Goal: Information Seeking & Learning: Learn about a topic

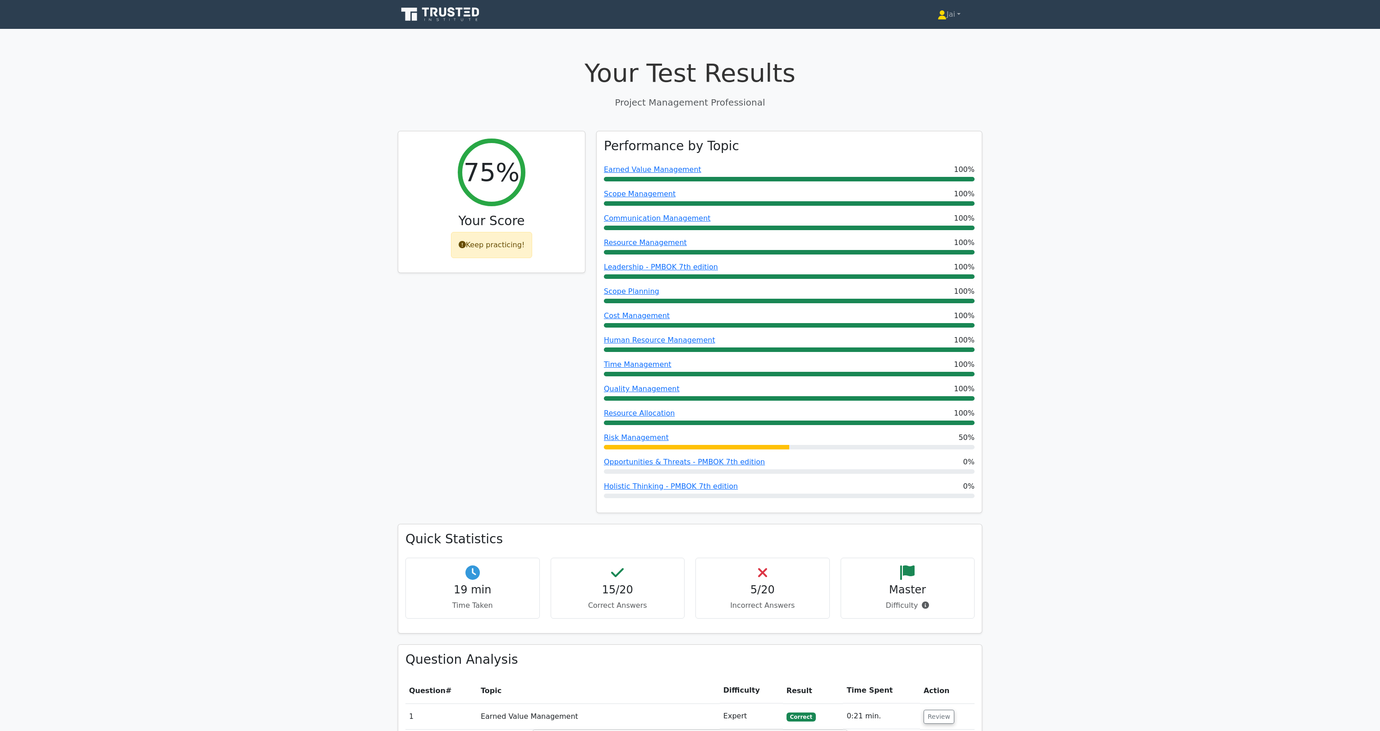
click at [449, 16] on icon at bounding box center [441, 14] width 87 height 17
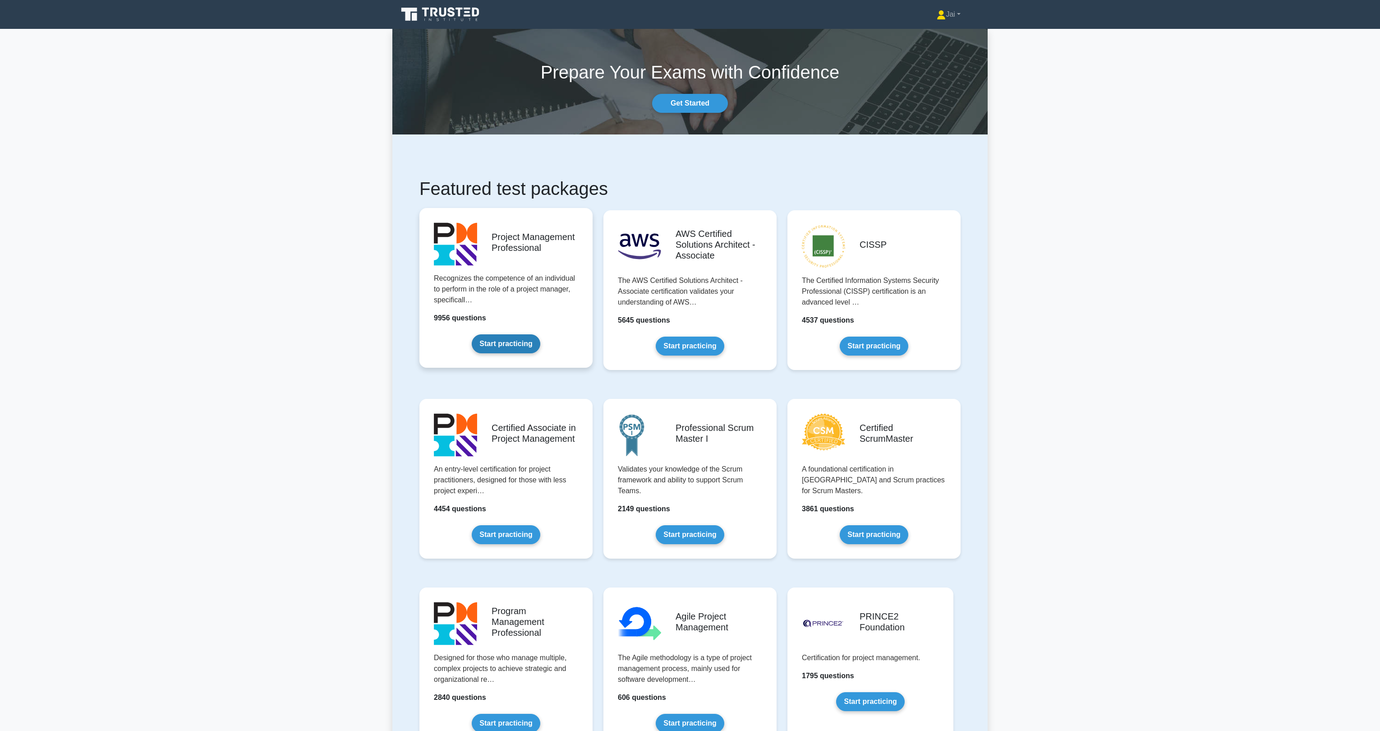
click at [483, 334] on link "Start practicing" at bounding box center [506, 343] width 68 height 19
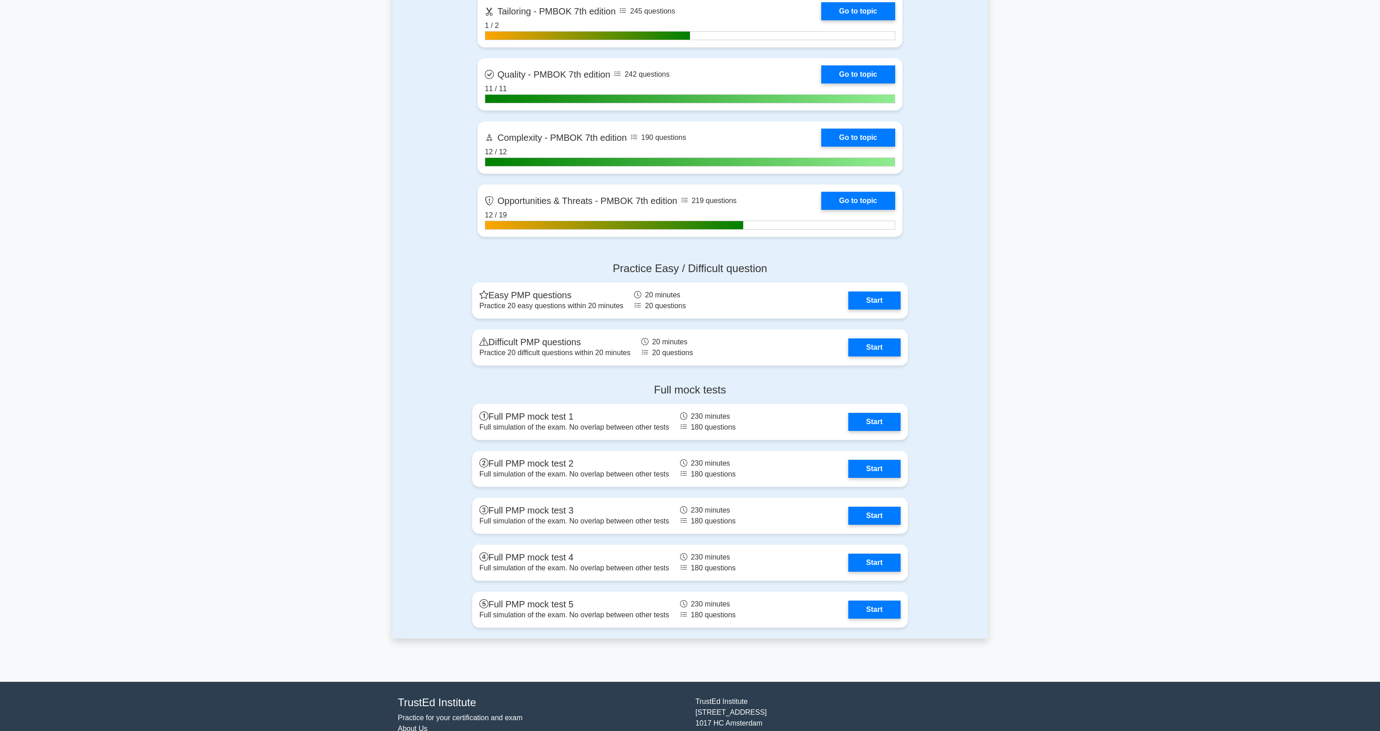
scroll to position [2651, 0]
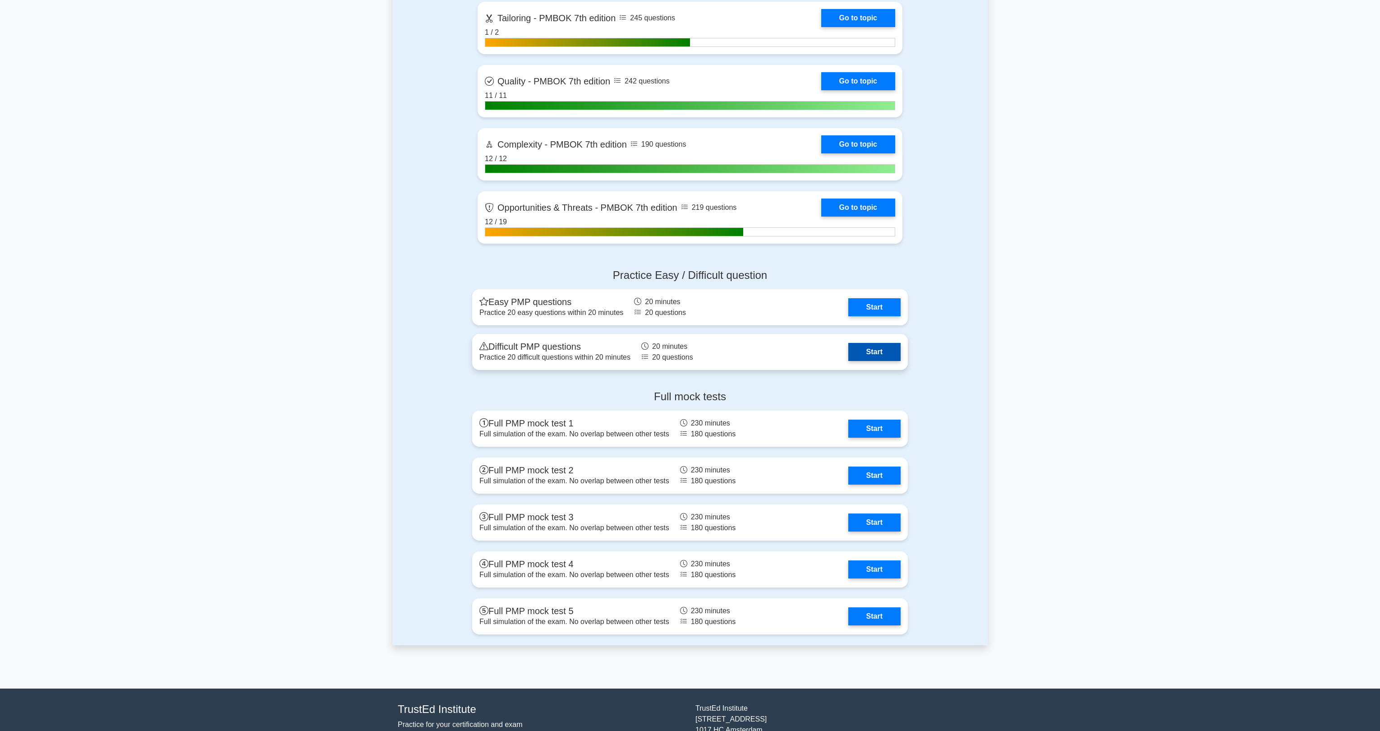
click at [848, 353] on link "Start" at bounding box center [874, 352] width 52 height 18
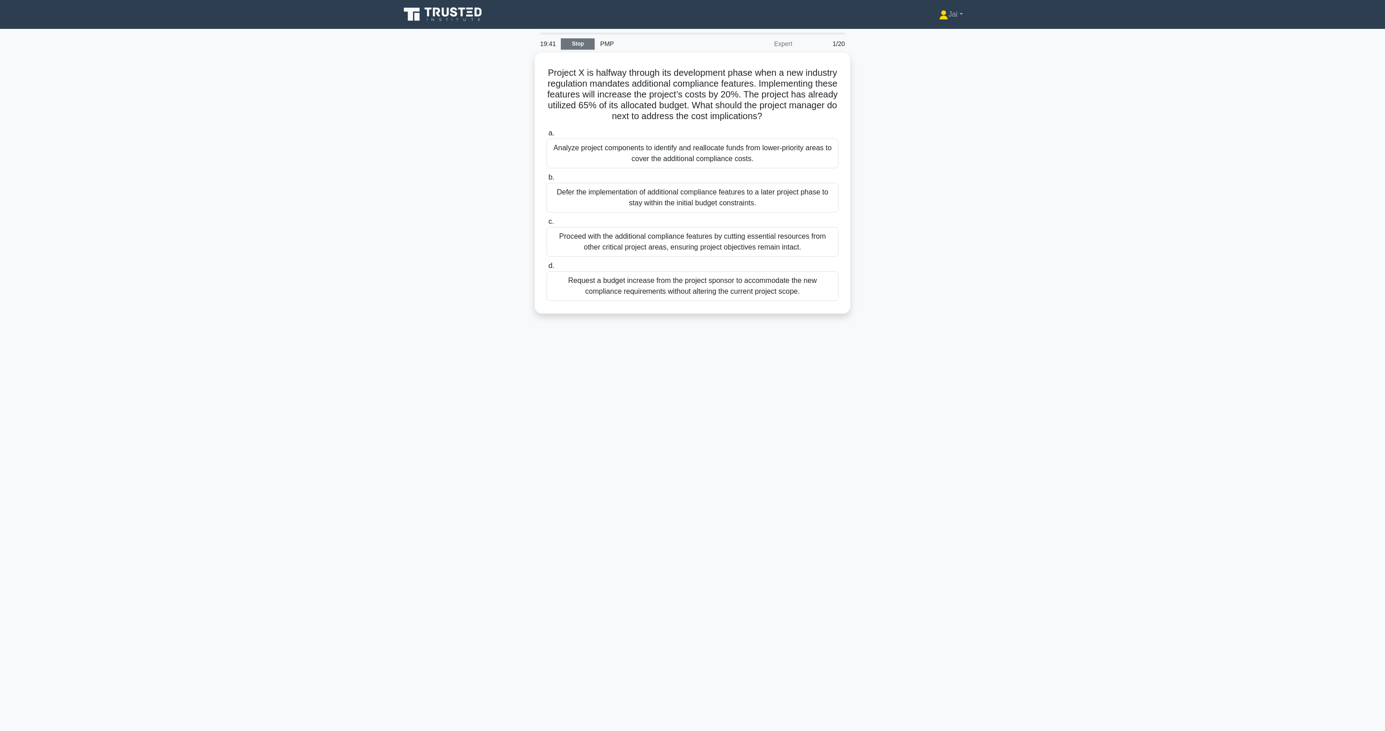
click at [581, 44] on link "Stop" at bounding box center [578, 43] width 34 height 11
click at [572, 296] on div "Request a budget increase from the project sponsor to accommodate the new compl…" at bounding box center [693, 284] width 292 height 30
click at [547, 267] on input "d. Request a budget increase from the project sponsor to accommodate the new co…" at bounding box center [547, 264] width 0 height 6
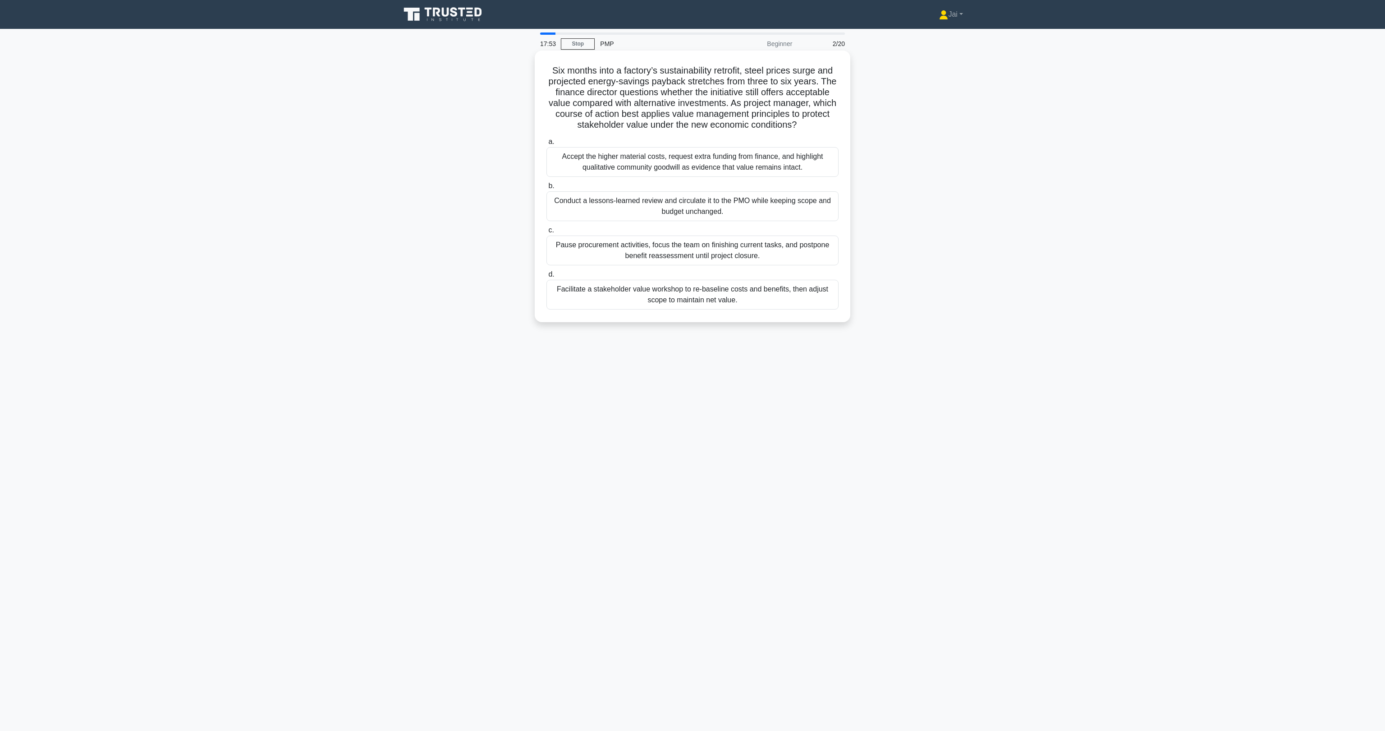
click at [631, 299] on div "Facilitate a stakeholder value workshop to re-baseline costs and benefits, then…" at bounding box center [693, 295] width 292 height 30
click at [547, 277] on input "d. Facilitate a stakeholder value workshop to re-baseline costs and benefits, t…" at bounding box center [547, 274] width 0 height 6
click at [617, 209] on div "Hold a private coaching session to clarify task priorities, agree on measurable…" at bounding box center [693, 206] width 292 height 30
click at [547, 189] on input "b. Hold a private coaching session to clarify task priorities, agree on measura…" at bounding box center [547, 186] width 0 height 6
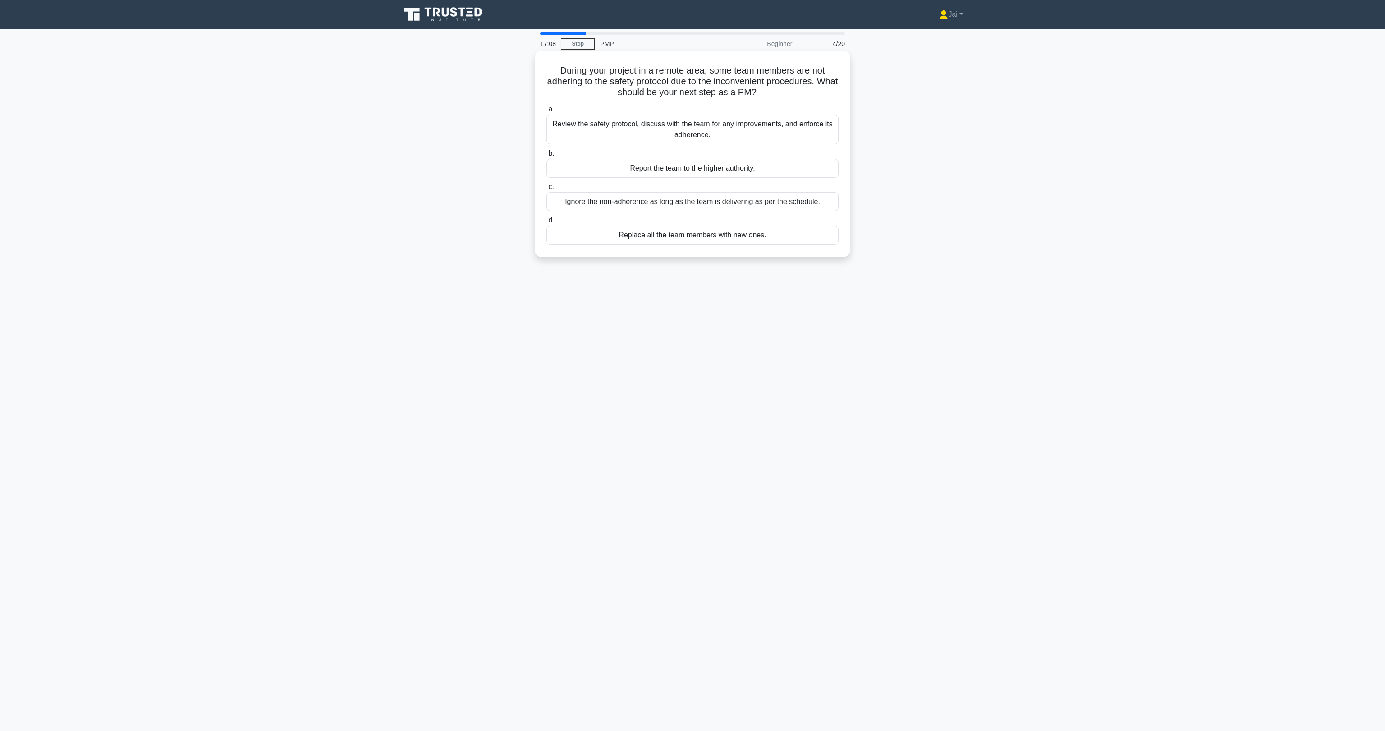
click at [609, 133] on div "Review the safety protocol, discuss with the team for any improvements, and enf…" at bounding box center [693, 130] width 292 height 30
click at [547, 112] on input "a. Review the safety protocol, discuss with the team for any improvements, and …" at bounding box center [547, 109] width 0 height 6
click at [674, 240] on div "Investigate defect patterns and identify improvements in the development proces…" at bounding box center [693, 234] width 292 height 19
click at [547, 223] on input "d. Investigate defect patterns and identify improvements in the development pro…" at bounding box center [547, 220] width 0 height 6
click at [630, 166] on div "Discuss the estimation with the team member and review the reasons behind the e…" at bounding box center [693, 163] width 292 height 30
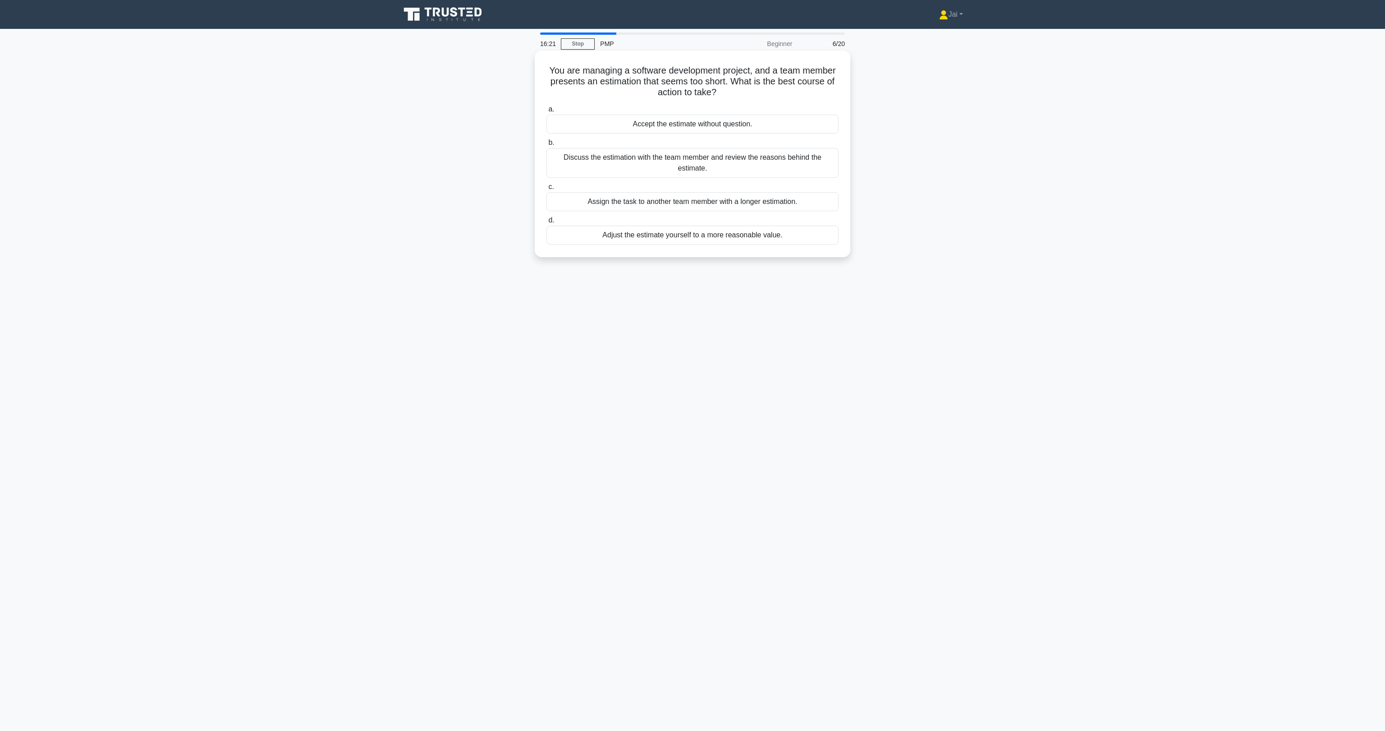
click at [547, 146] on input "b. Discuss the estimation with the team member and review the reasons behind th…" at bounding box center [547, 143] width 0 height 6
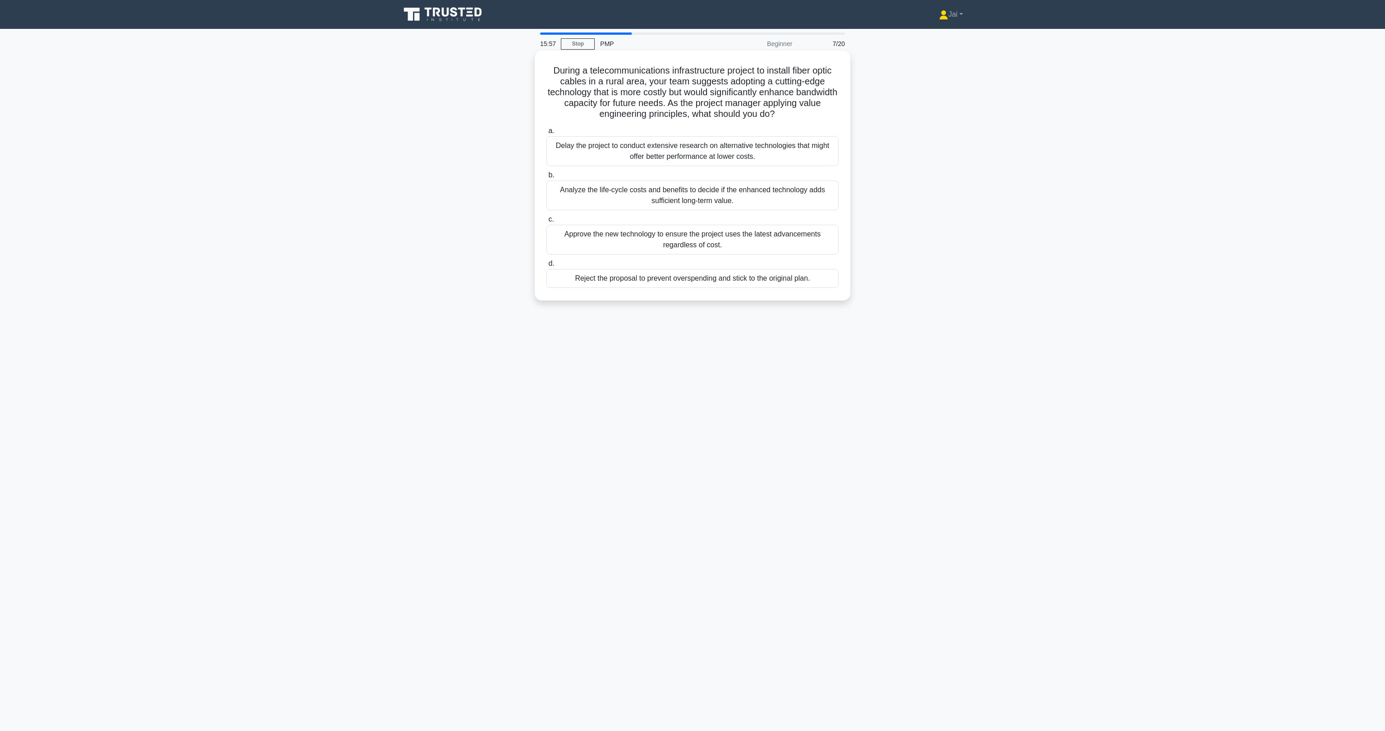
click at [595, 202] on div "Analyze the life-cycle costs and benefits to decide if the enhanced technology …" at bounding box center [693, 195] width 292 height 30
click at [547, 178] on input "b. Analyze the life-cycle costs and benefits to decide if the enhanced technolo…" at bounding box center [547, 175] width 0 height 6
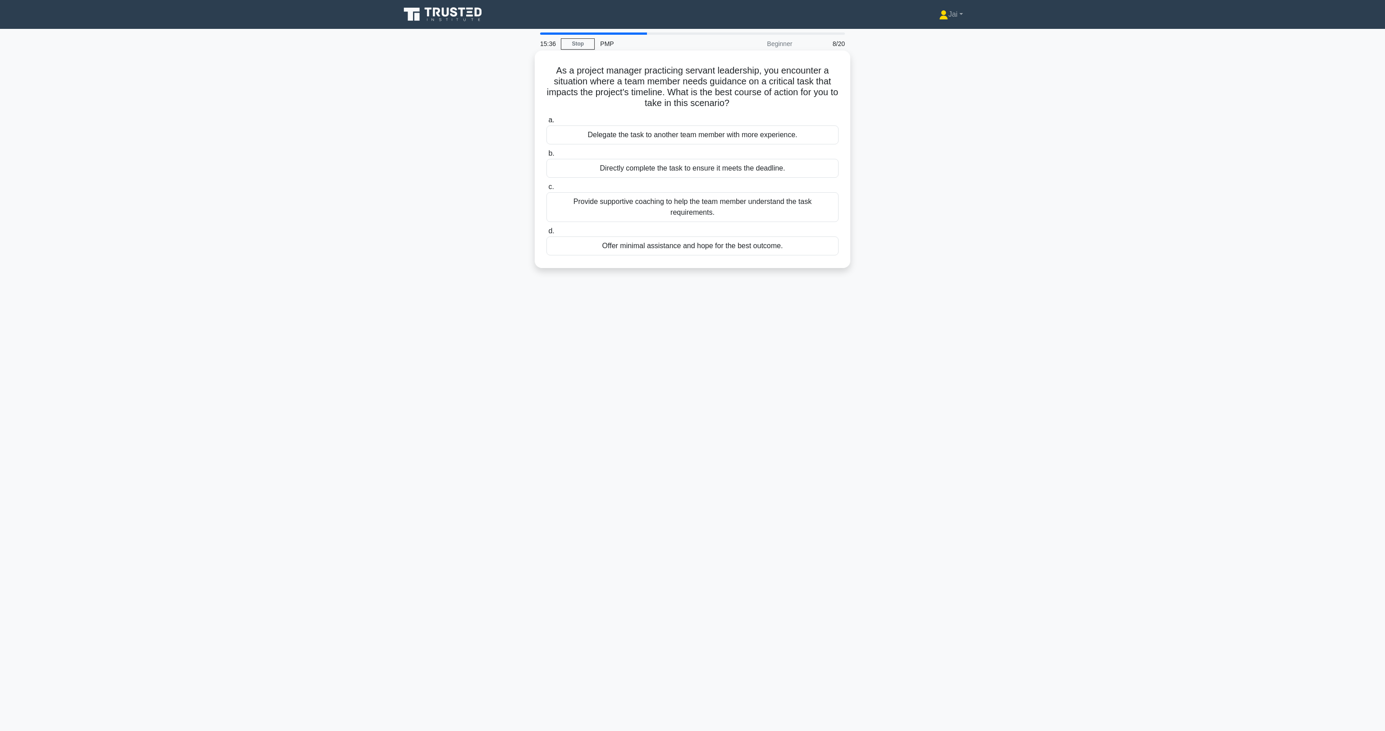
click at [609, 208] on div "Provide supportive coaching to help the team member understand the task require…" at bounding box center [693, 207] width 292 height 30
click at [547, 190] on input "c. Provide supportive coaching to help the team member understand the task requ…" at bounding box center [547, 187] width 0 height 6
click at [654, 257] on div "Utilise the stakeholder engagement techniques and manage their expectations thr…" at bounding box center [693, 251] width 292 height 30
click at [547, 234] on input "d. Utilise the stakeholder engagement techniques and manage their expectations …" at bounding box center [547, 231] width 0 height 6
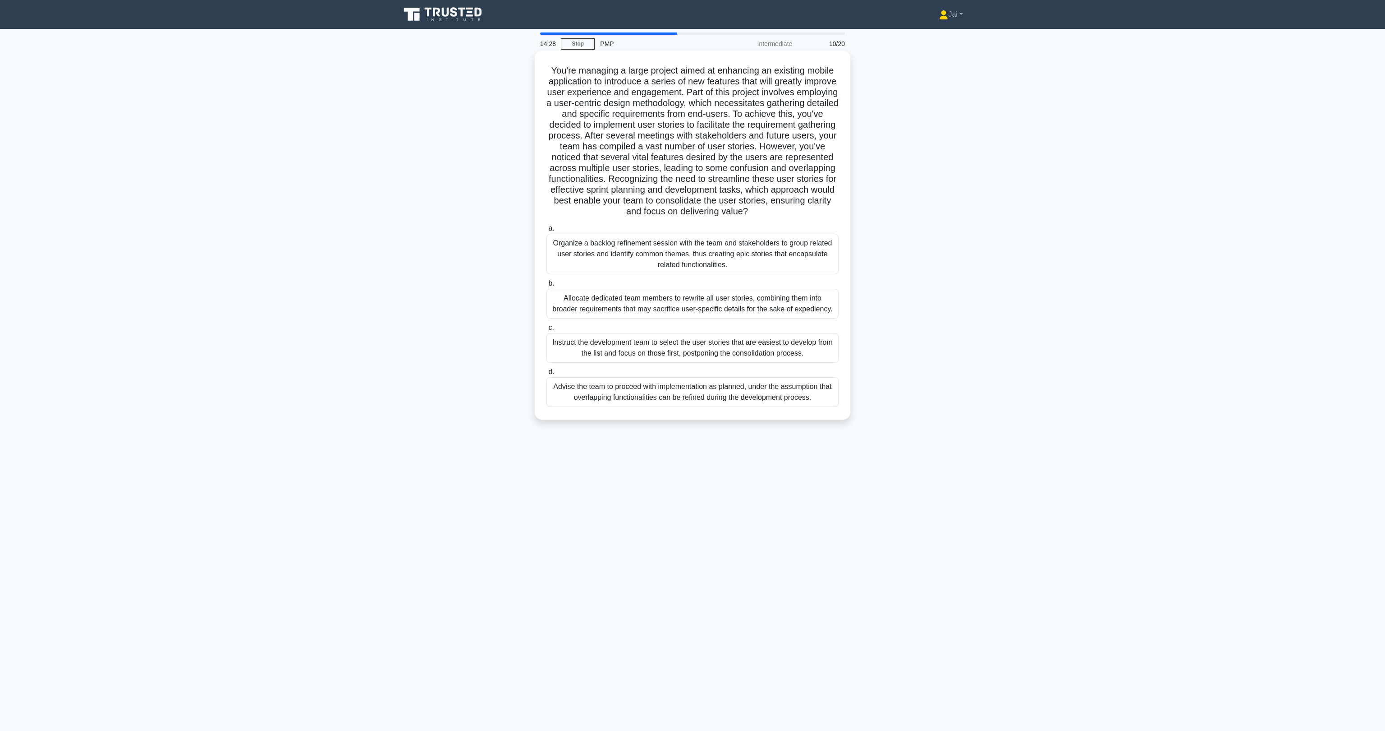
click at [606, 267] on div "Organize a backlog refinement session with the team and stakeholders to group r…" at bounding box center [693, 254] width 292 height 41
click at [547, 231] on input "a. Organize a backlog refinement session with the team and stakeholders to grou…" at bounding box center [547, 228] width 0 height 6
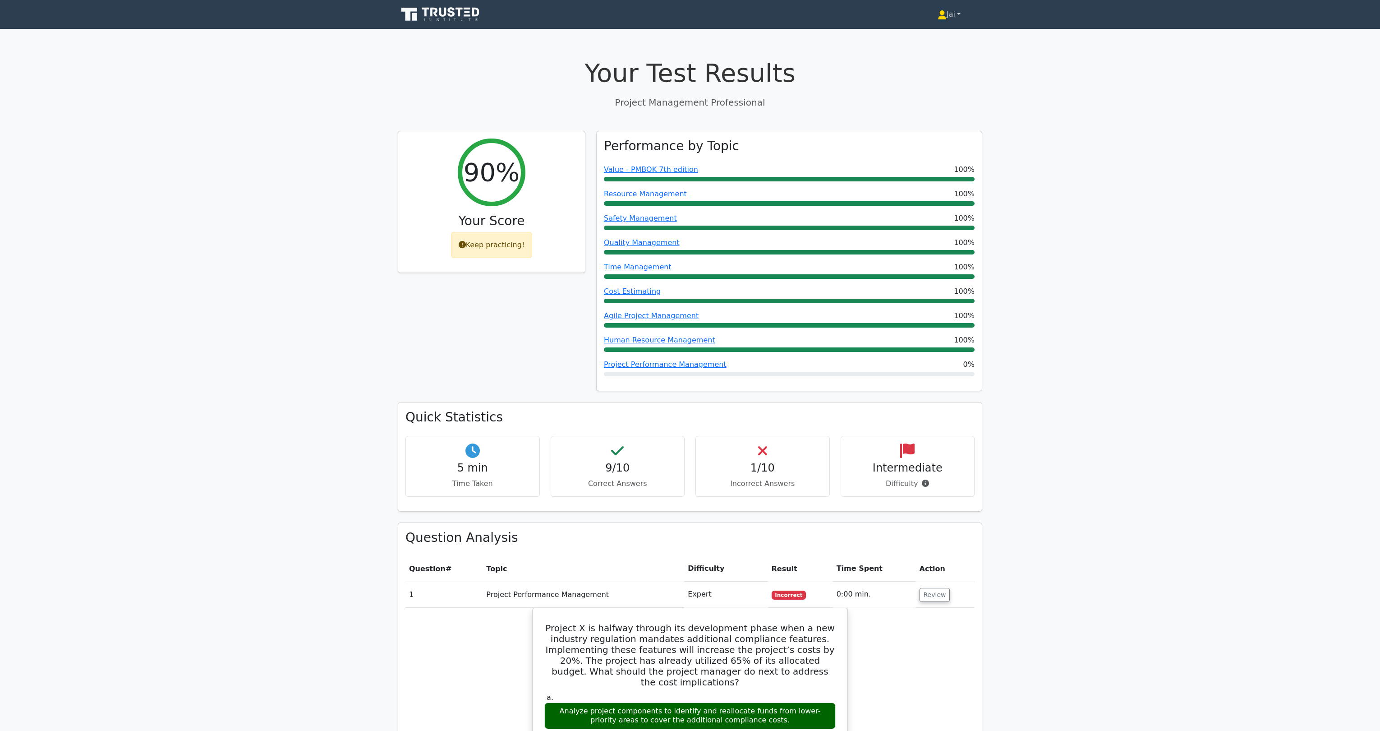
click at [942, 13] on link "Jai" at bounding box center [949, 14] width 66 height 18
click at [927, 35] on link "Profile" at bounding box center [951, 35] width 71 height 14
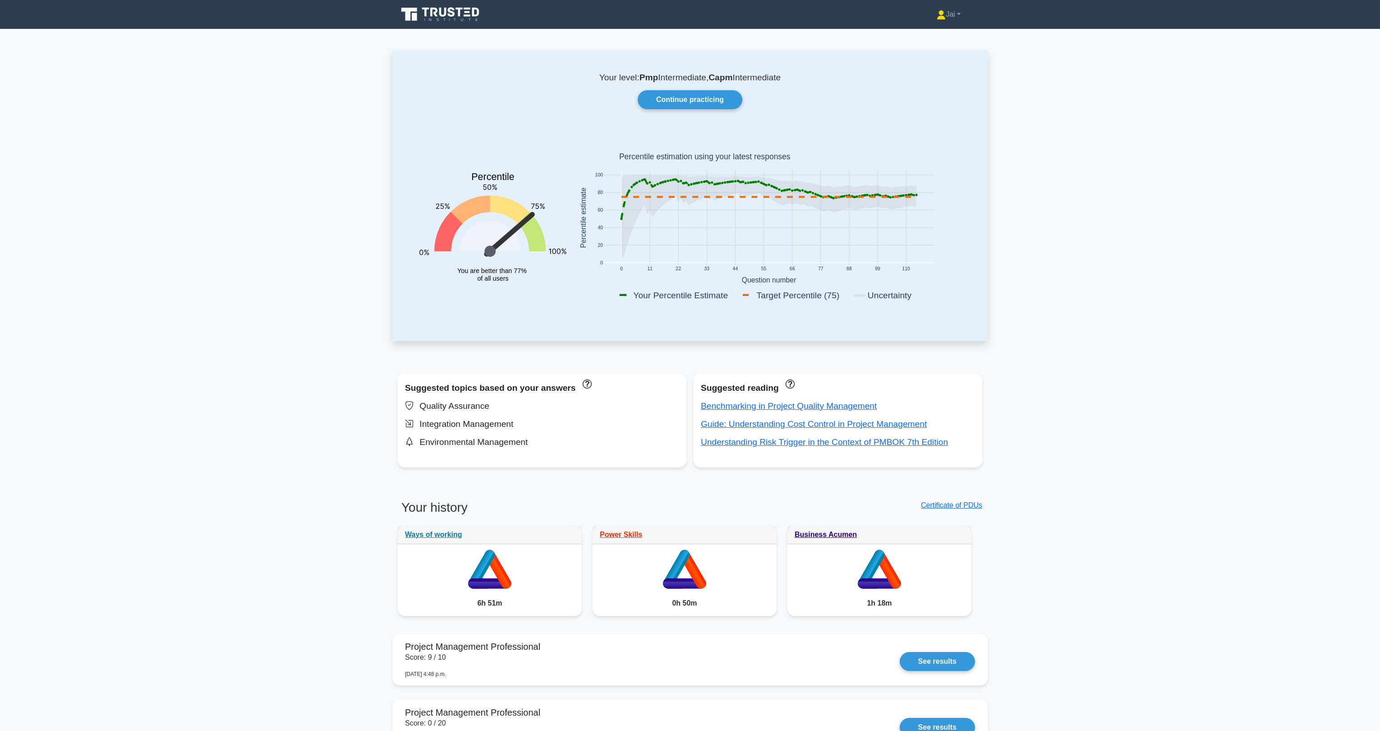
click at [424, 14] on icon at bounding box center [441, 14] width 87 height 17
click at [465, 20] on icon at bounding box center [441, 14] width 87 height 17
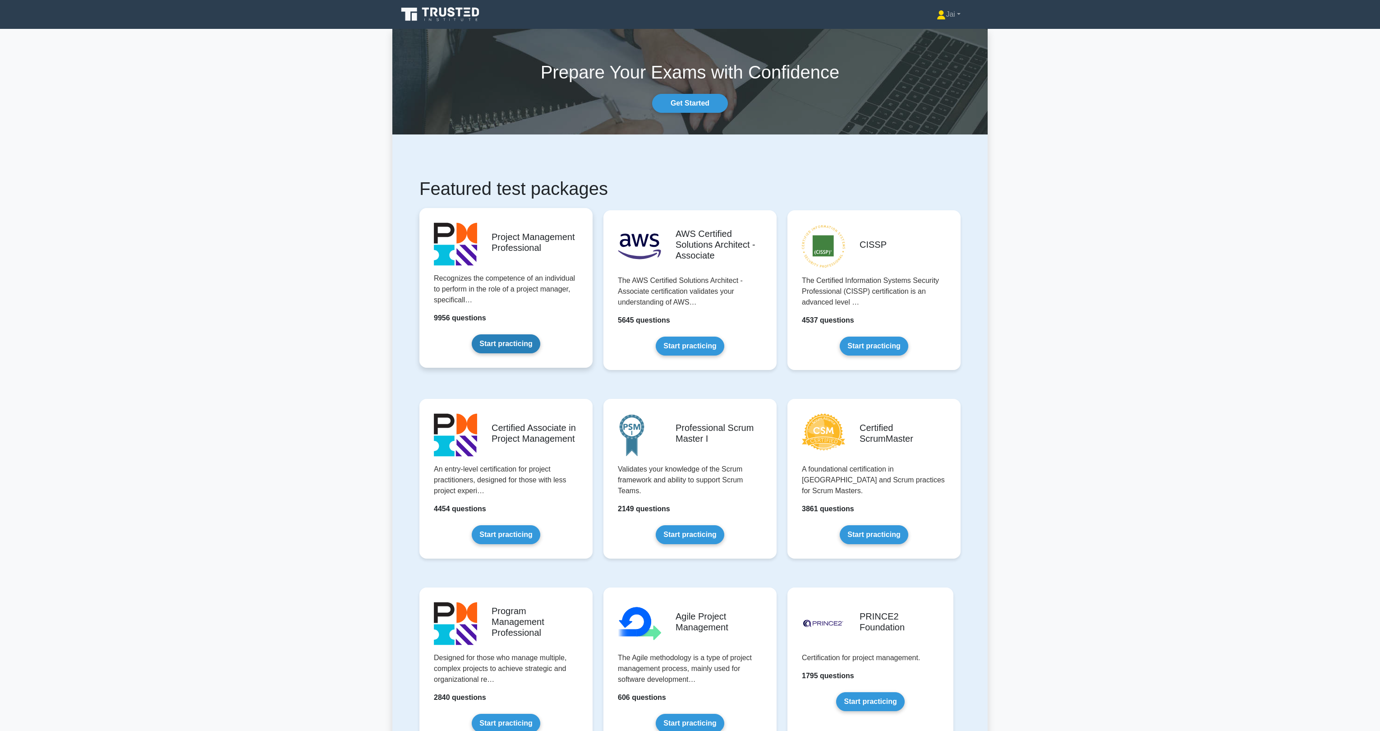
click at [475, 334] on link "Start practicing" at bounding box center [506, 343] width 68 height 19
click at [494, 334] on link "Start practicing" at bounding box center [506, 343] width 68 height 19
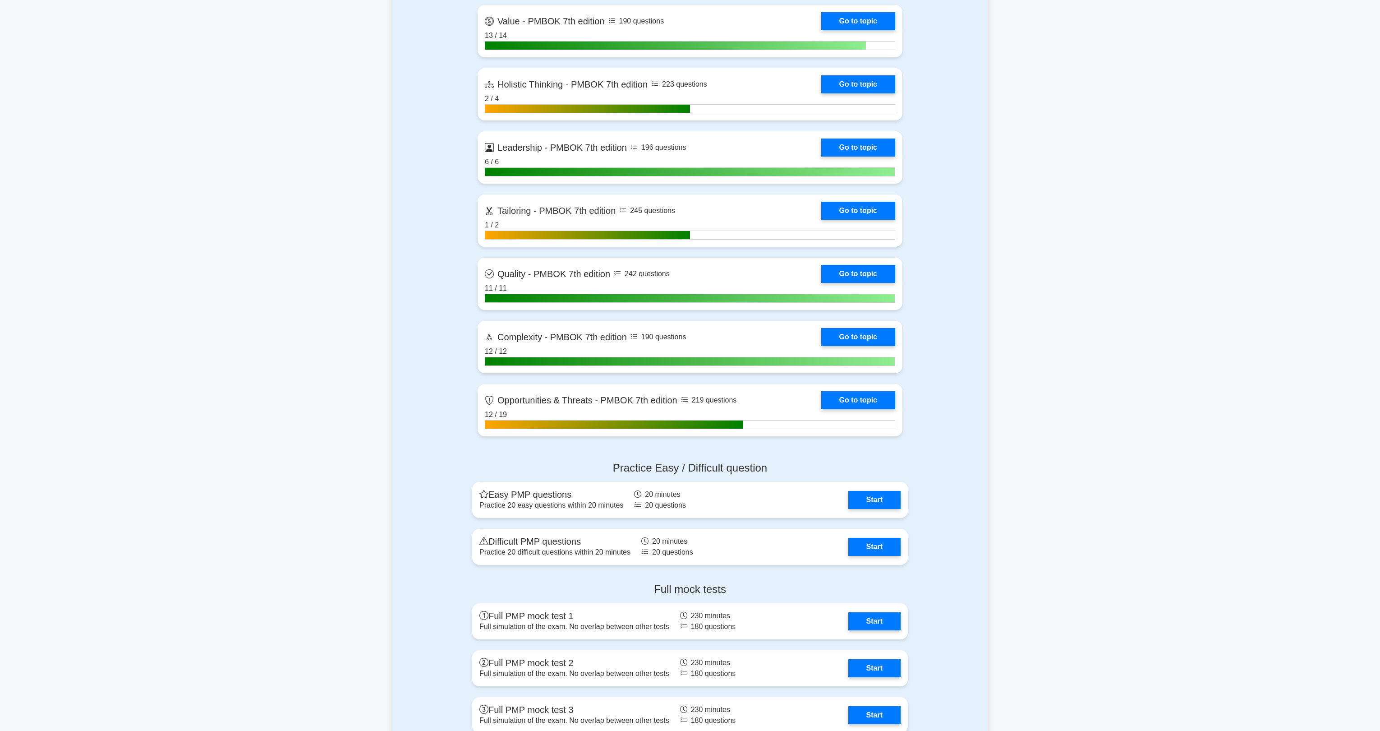
scroll to position [2670, 0]
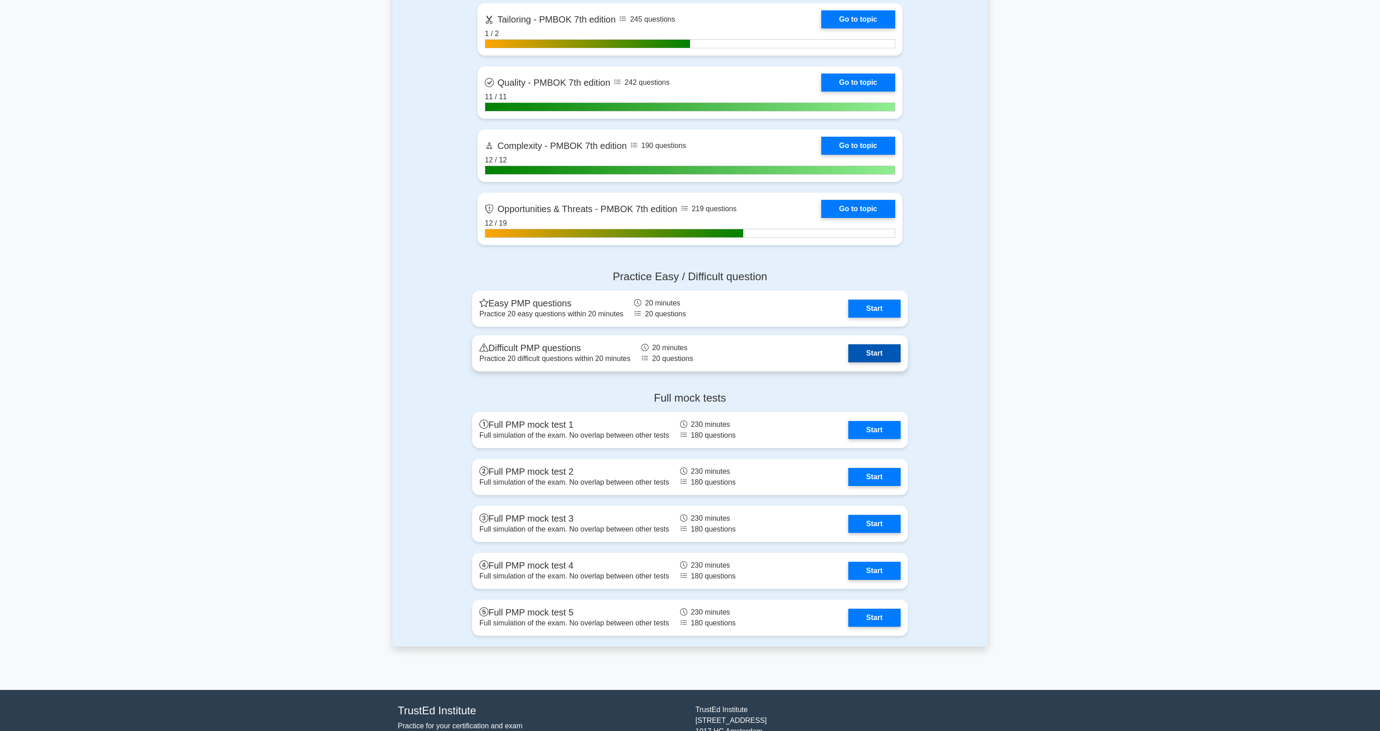
click at [848, 348] on link "Start" at bounding box center [874, 353] width 52 height 18
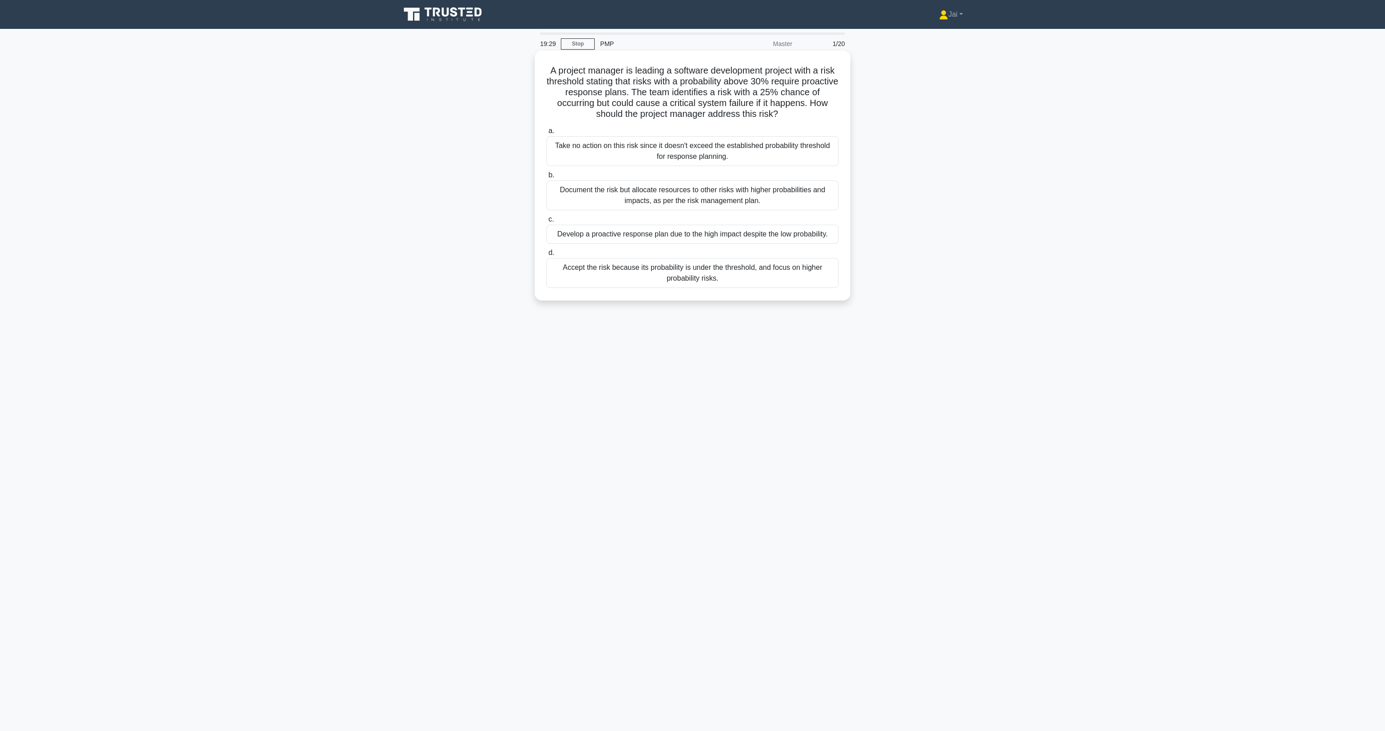
click at [593, 237] on div "Develop a proactive response plan due to the high impact despite the low probab…" at bounding box center [693, 234] width 292 height 19
click at [547, 222] on input "c. Develop a proactive response plan due to the high impact despite the low pro…" at bounding box center [547, 219] width 0 height 6
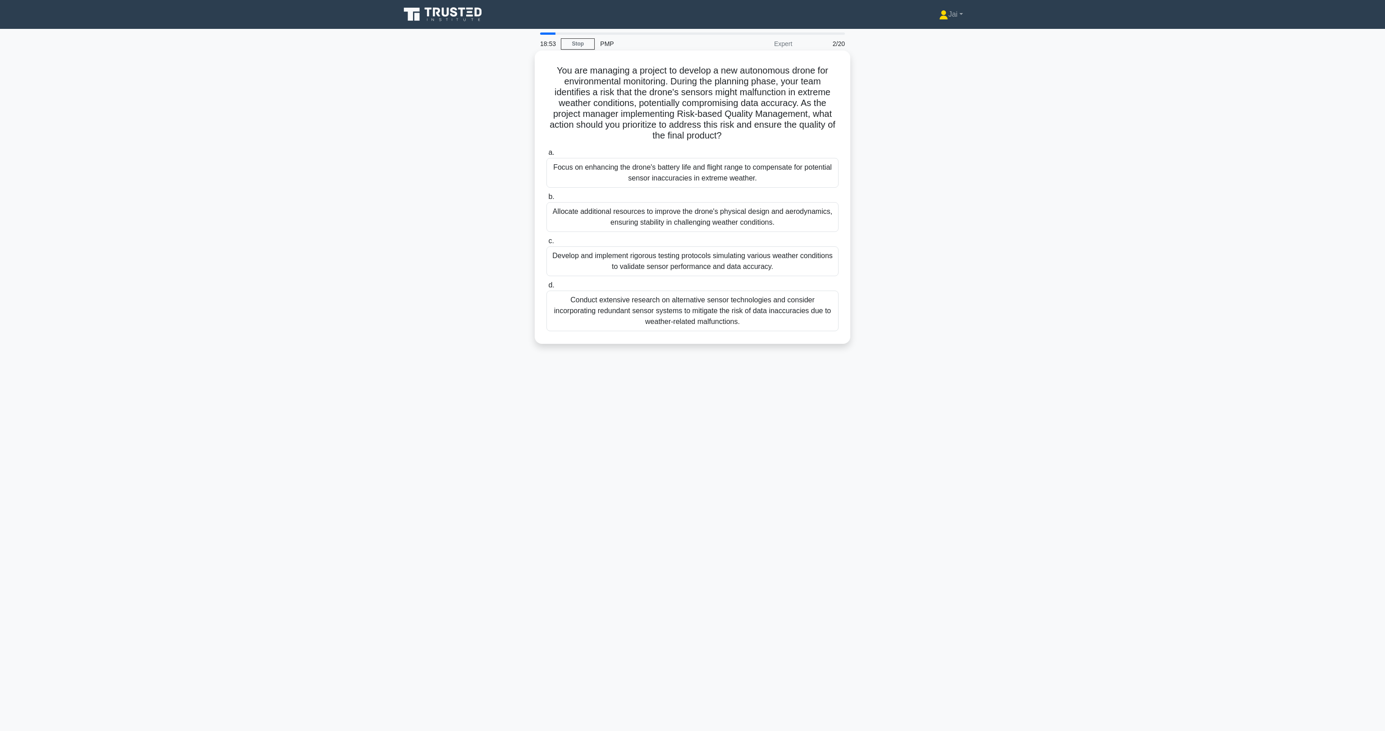
click at [624, 322] on div "Conduct extensive research on alternative sensor technologies and consider inco…" at bounding box center [693, 310] width 292 height 41
click at [547, 288] on input "d. Conduct extensive research on alternative sensor technologies and consider i…" at bounding box center [547, 285] width 0 height 6
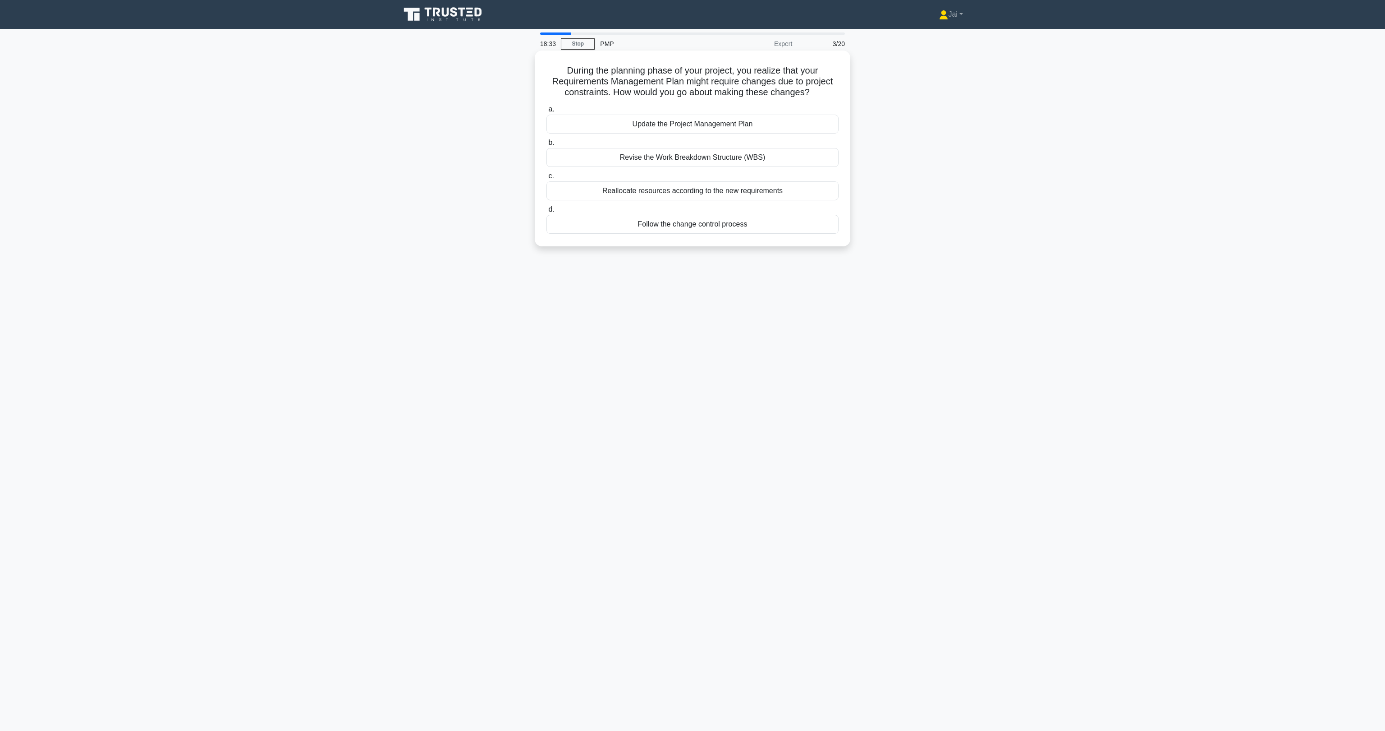
click at [689, 232] on div "Follow the change control process" at bounding box center [693, 224] width 292 height 19
click at [547, 212] on input "d. Follow the change control process" at bounding box center [547, 210] width 0 height 6
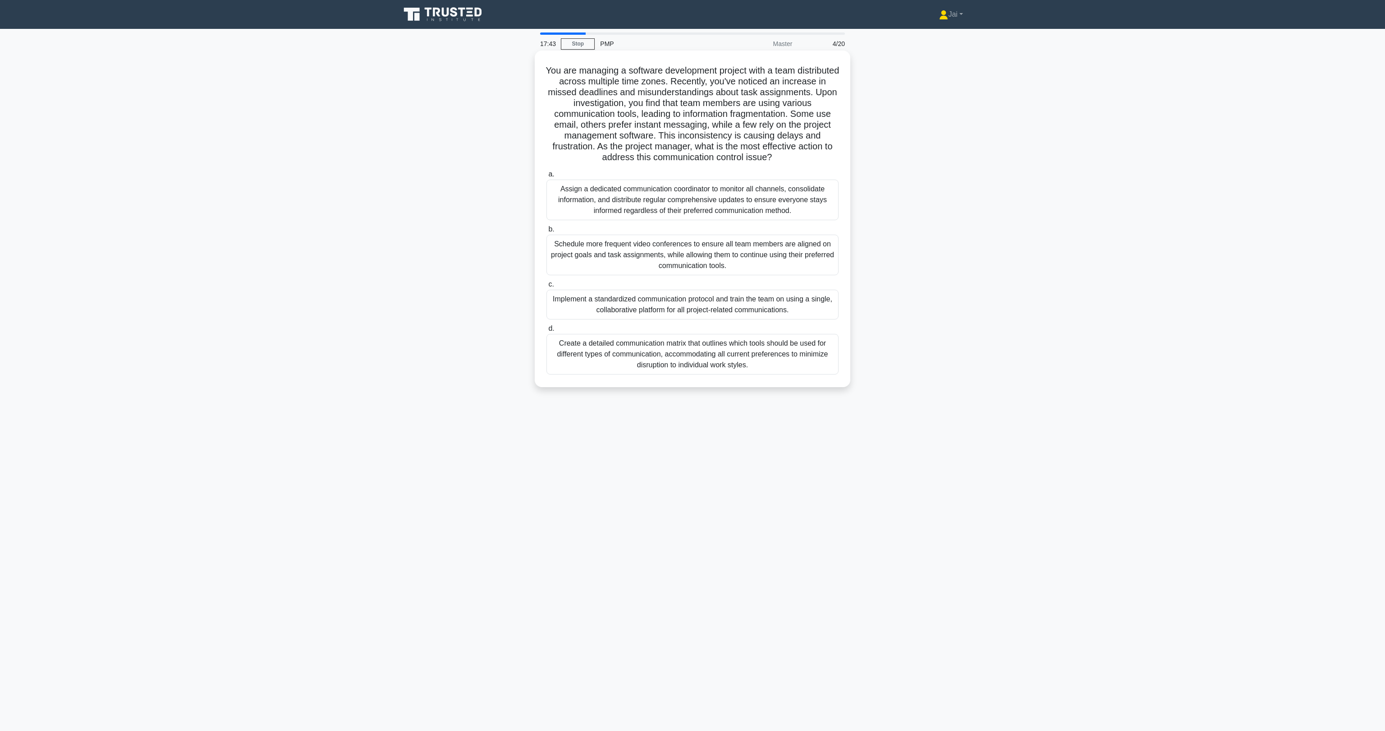
click at [570, 310] on div "Implement a standardized communication protocol and train the team on using a s…" at bounding box center [693, 305] width 292 height 30
click at [547, 287] on input "c. Implement a standardized communication protocol and train the team on using …" at bounding box center [547, 284] width 0 height 6
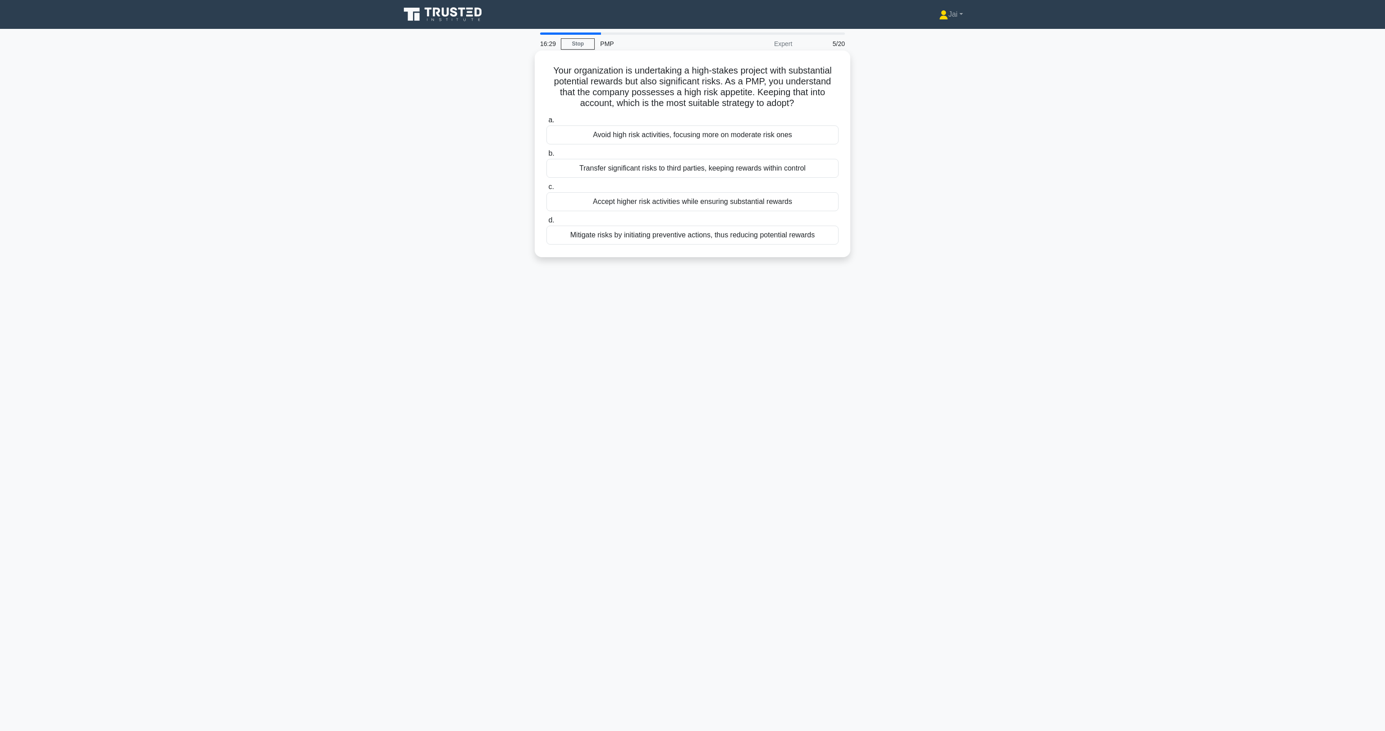
click at [643, 204] on div "Accept higher risk activities while ensuring substantial rewards" at bounding box center [693, 201] width 292 height 19
click at [547, 190] on input "c. Accept higher risk activities while ensuring substantial rewards" at bounding box center [547, 187] width 0 height 6
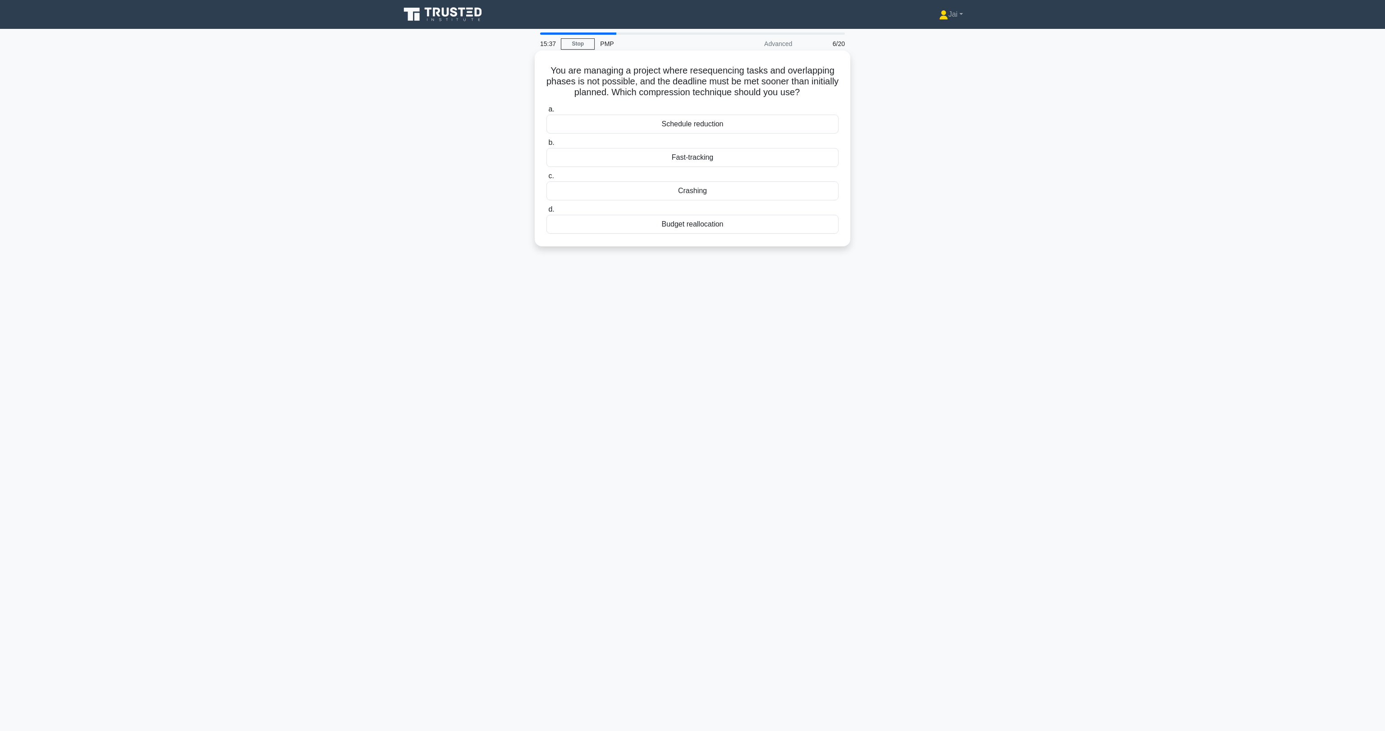
click at [694, 189] on div "Crashing" at bounding box center [693, 190] width 292 height 19
click at [547, 179] on input "c. Crashing" at bounding box center [547, 176] width 0 height 6
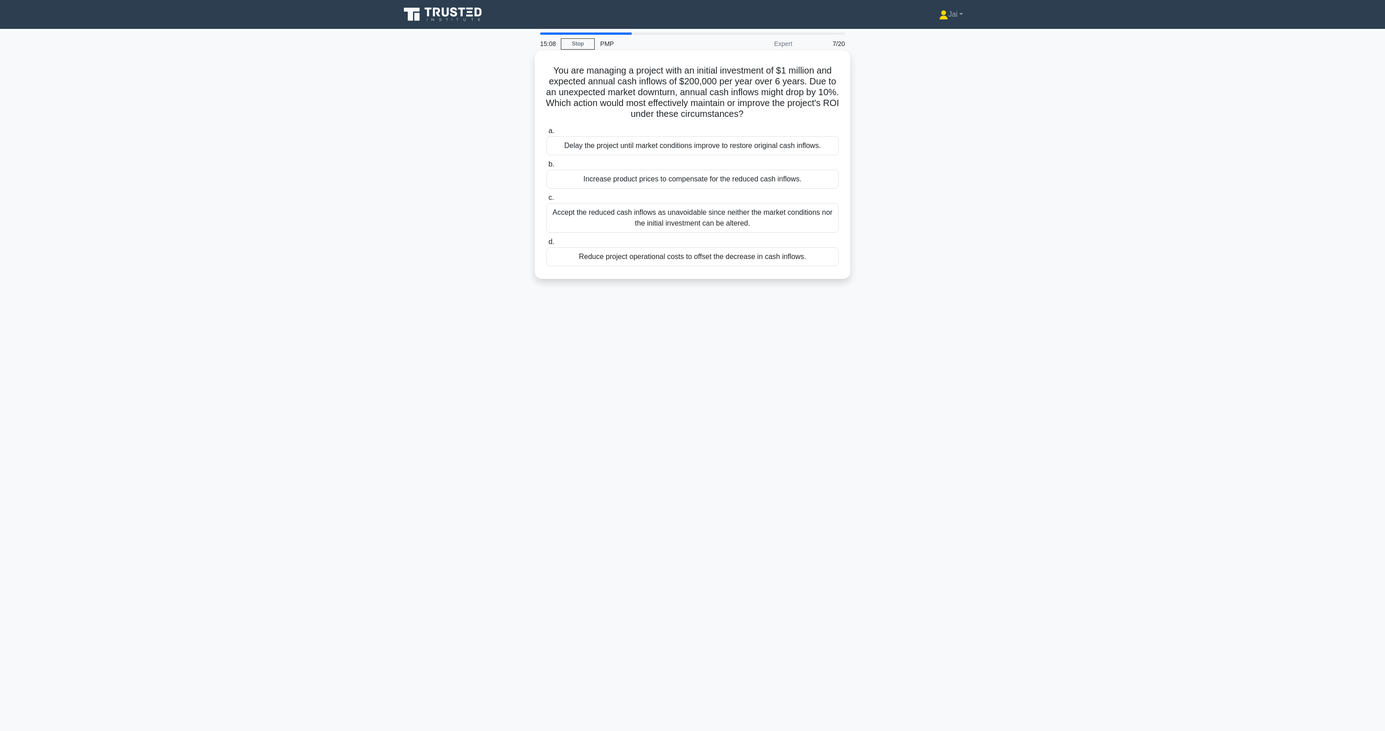
click at [630, 262] on div "Reduce project operational costs to offset the decrease in cash inflows." at bounding box center [693, 256] width 292 height 19
click at [547, 245] on input "d. Reduce project operational costs to offset the decrease in cash inflows." at bounding box center [547, 242] width 0 height 6
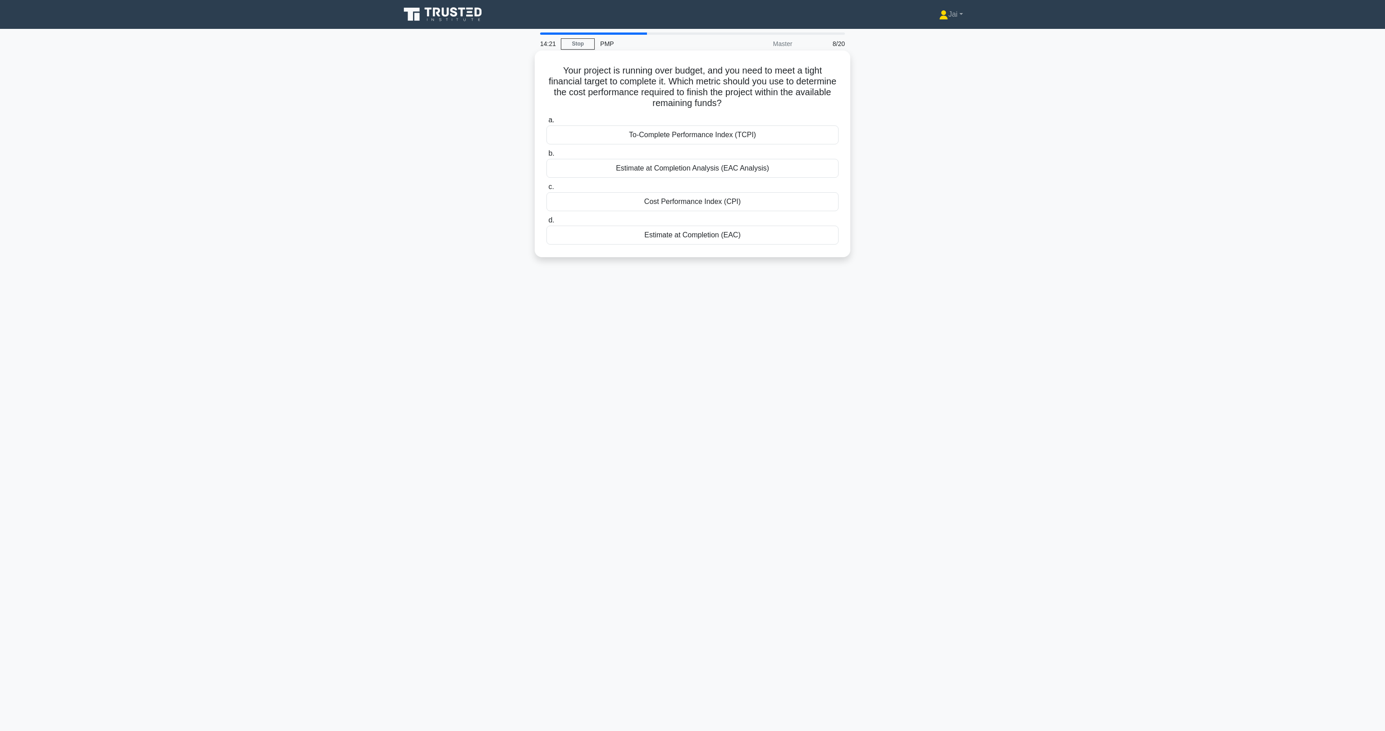
click at [651, 204] on div "Cost Performance Index (CPI)" at bounding box center [693, 201] width 292 height 19
click at [547, 190] on input "c. Cost Performance Index (CPI)" at bounding box center [547, 187] width 0 height 6
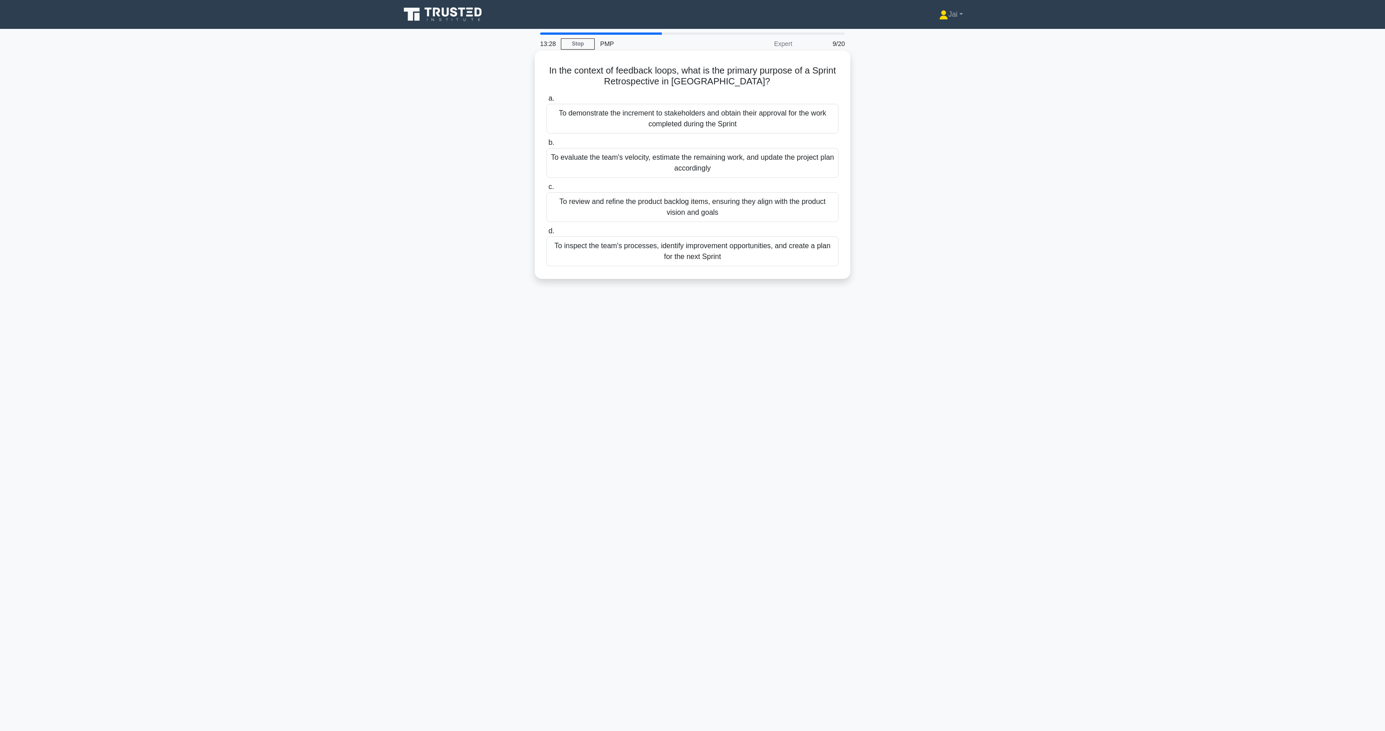
click at [587, 253] on div "To inspect the team's processes, identify improvement opportunities, and create…" at bounding box center [693, 251] width 292 height 30
click at [547, 234] on input "d. To inspect the team's processes, identify improvement opportunities, and cre…" at bounding box center [547, 231] width 0 height 6
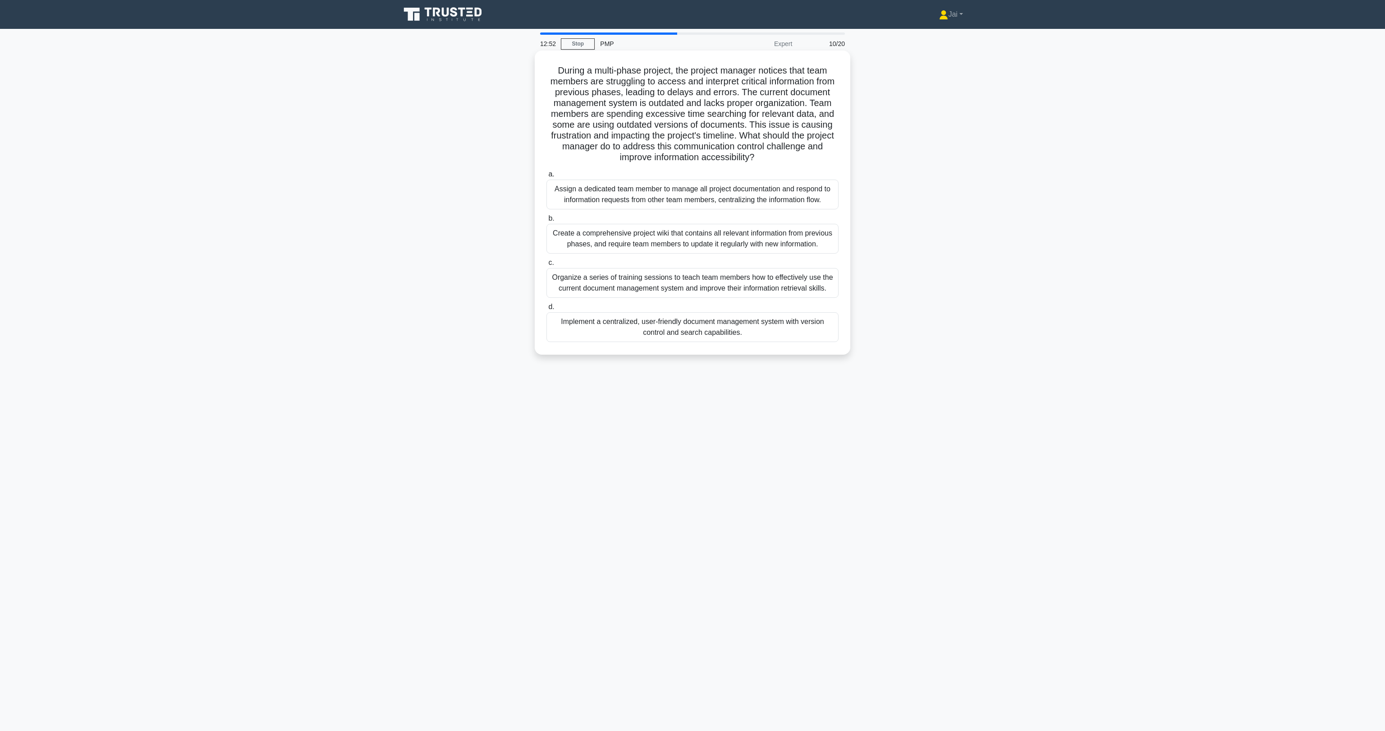
click at [608, 330] on div "Implement a centralized, user-friendly document management system with version …" at bounding box center [693, 327] width 292 height 30
click at [547, 310] on input "d. Implement a centralized, user-friendly document management system with versi…" at bounding box center [547, 307] width 0 height 6
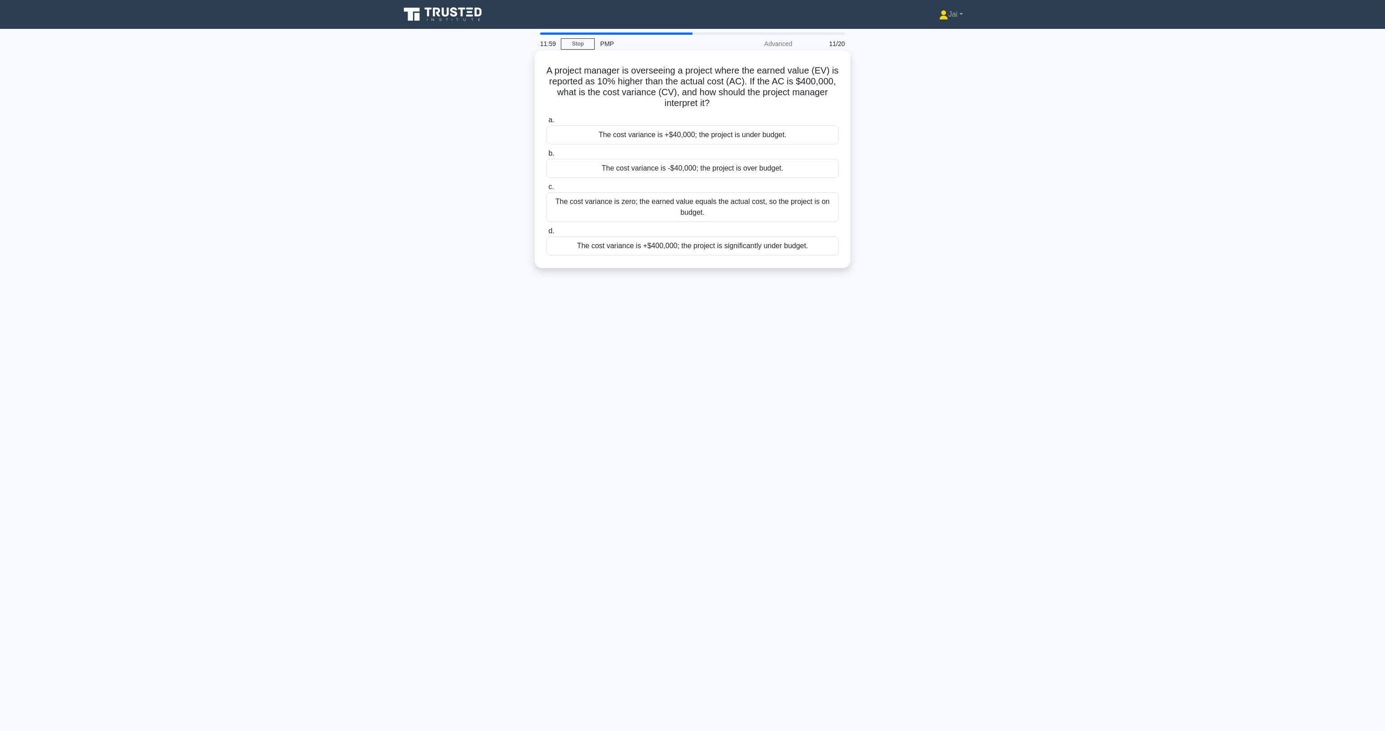
click at [646, 136] on div "The cost variance is +$40,000; the project is under budget." at bounding box center [693, 134] width 292 height 19
click at [547, 123] on input "a. The cost variance is +$40,000; the project is under budget." at bounding box center [547, 120] width 0 height 6
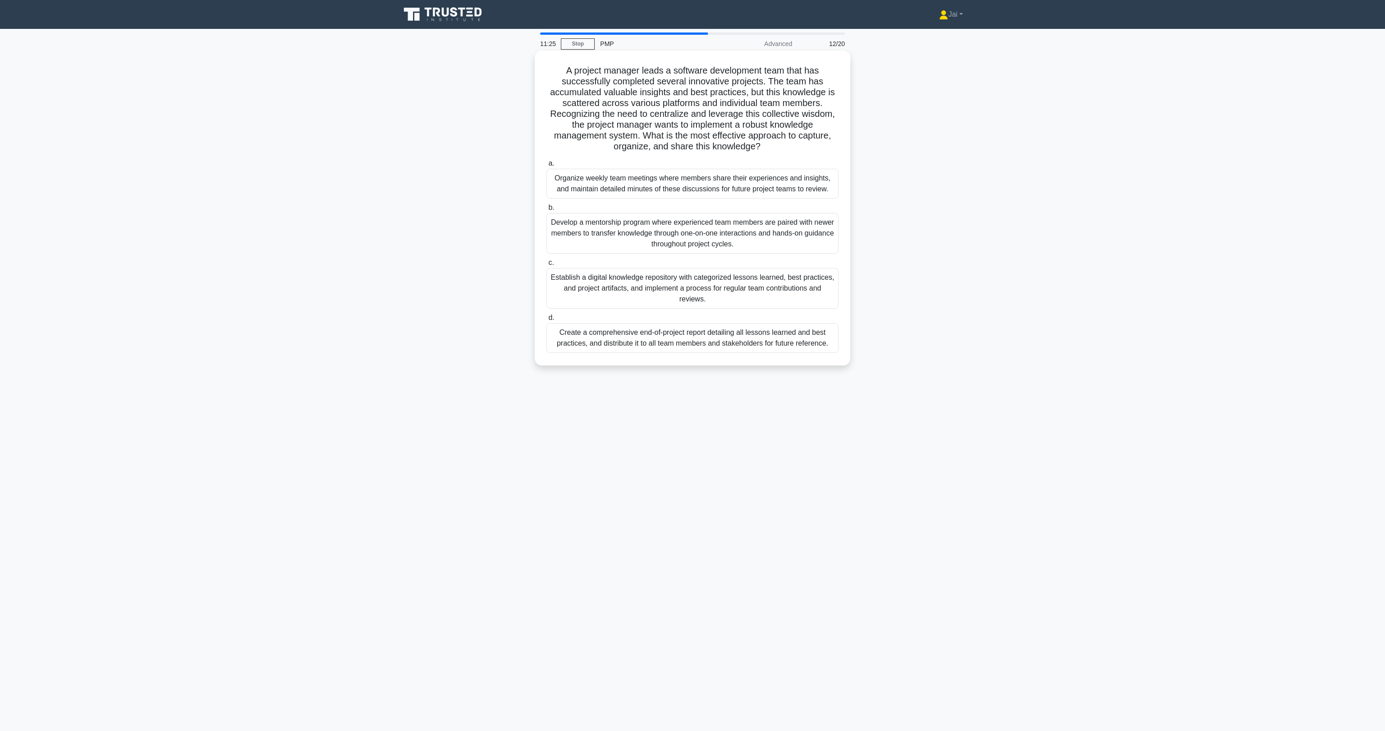
click at [651, 289] on div "Establish a digital knowledge repository with categorized lessons learned, best…" at bounding box center [693, 288] width 292 height 41
click at [547, 266] on input "c. Establish a digital knowledge repository with categorized lessons learned, b…" at bounding box center [547, 263] width 0 height 6
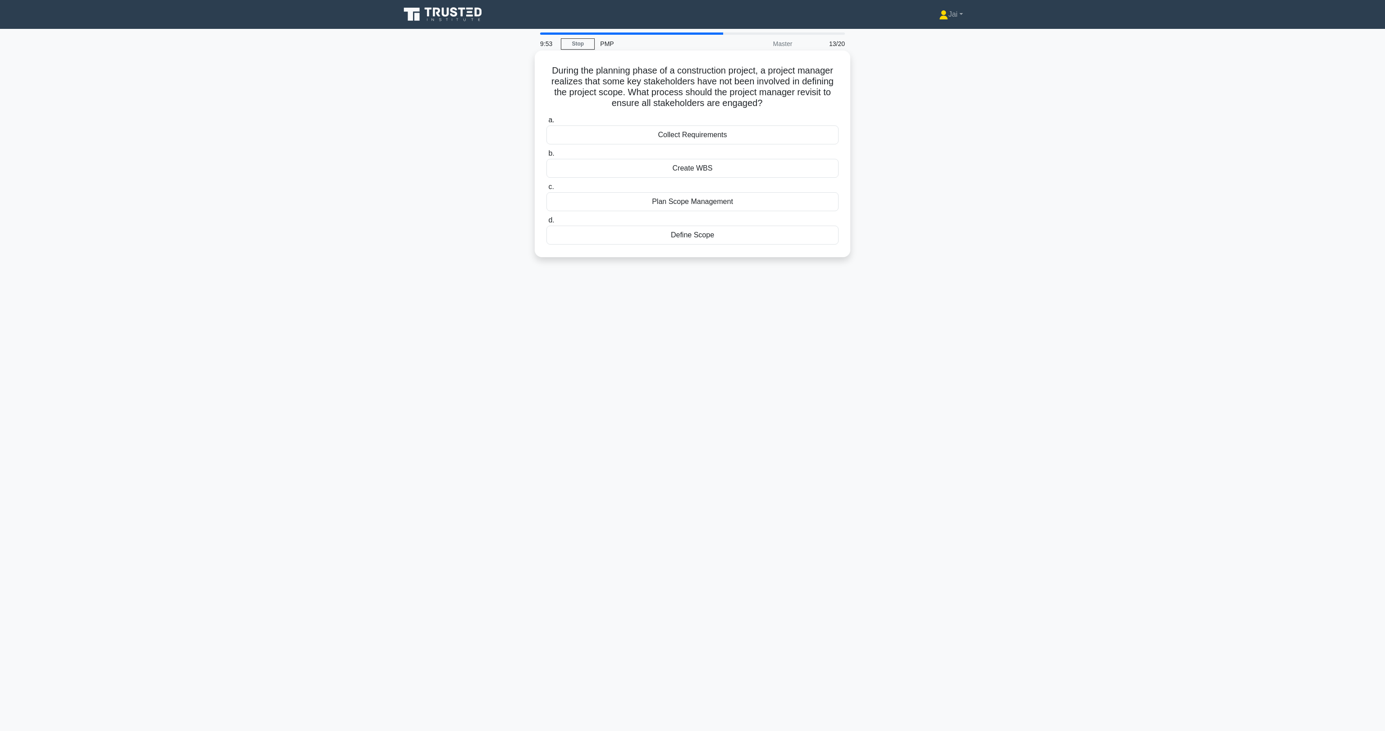
click at [726, 135] on div "Collect Requirements" at bounding box center [693, 134] width 292 height 19
click at [547, 123] on input "a. Collect Requirements" at bounding box center [547, 120] width 0 height 6
click at [772, 203] on div "Statistical Process Control (SPC)" at bounding box center [693, 201] width 292 height 19
click at [547, 190] on input "c. Statistical Process Control (SPC)" at bounding box center [547, 187] width 0 height 6
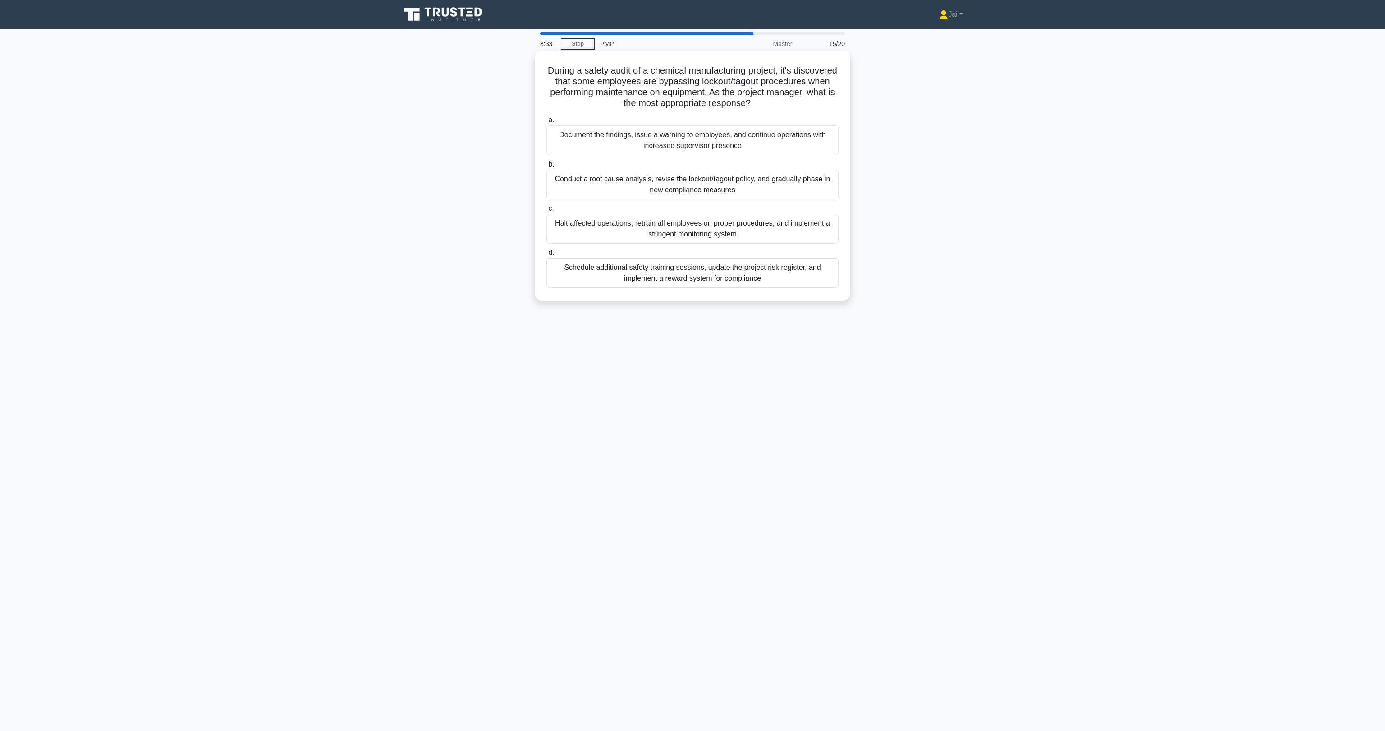
click at [611, 275] on div "Schedule additional safety training sessions, update the project risk register,…" at bounding box center [693, 273] width 292 height 30
click at [547, 256] on input "d. Schedule additional safety training sessions, update the project risk regist…" at bounding box center [547, 253] width 0 height 6
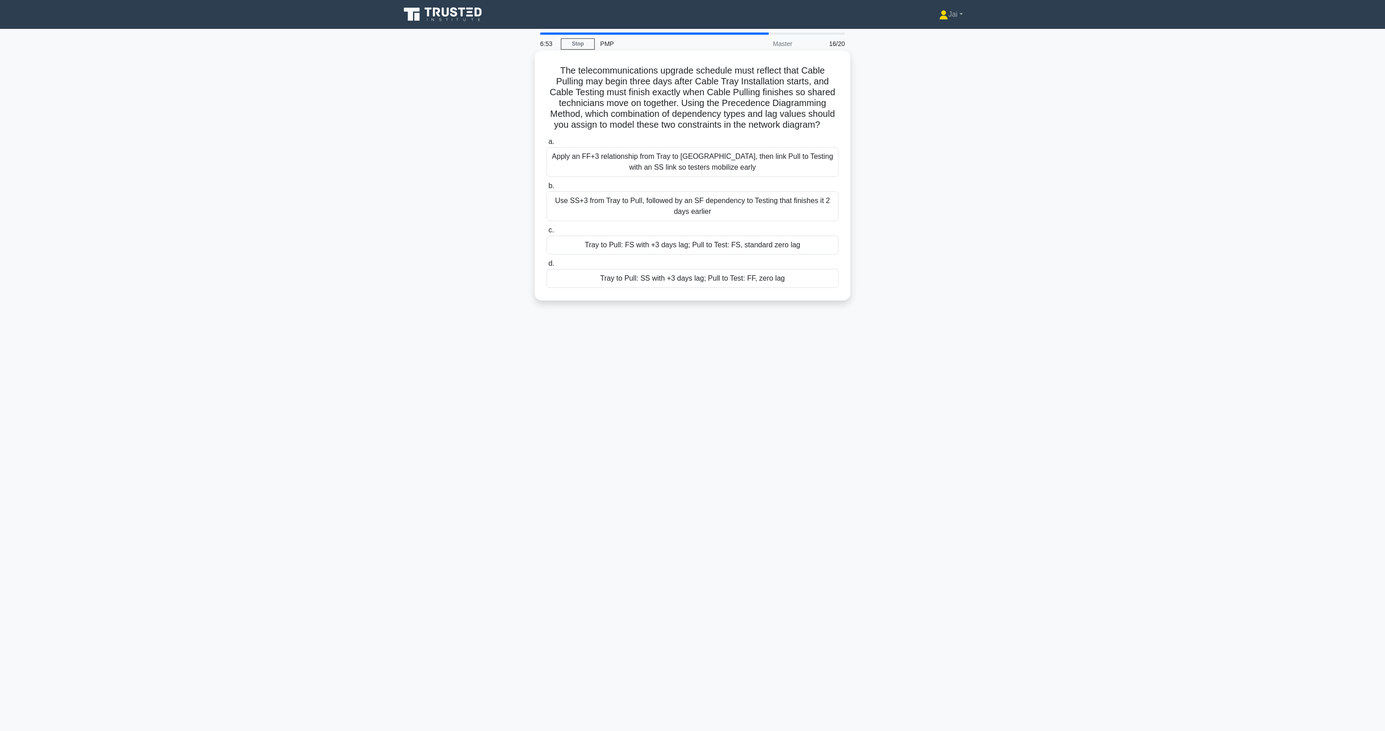
click at [746, 281] on div "Tray to Pull: SS with +3 days lag; Pull to Test: FF, zero lag" at bounding box center [693, 278] width 292 height 19
click at [547, 267] on input "d. Tray to Pull: SS with +3 days lag; Pull to Test: FF, zero lag" at bounding box center [547, 264] width 0 height 6
click at [614, 305] on div "Run a single Monte Carlo analysis in planning, then commit to its median cost i…" at bounding box center [693, 305] width 292 height 30
click at [547, 288] on input "d. Run a single Monte Carlo analysis in planning, then commit to its median cos…" at bounding box center [547, 285] width 0 height 6
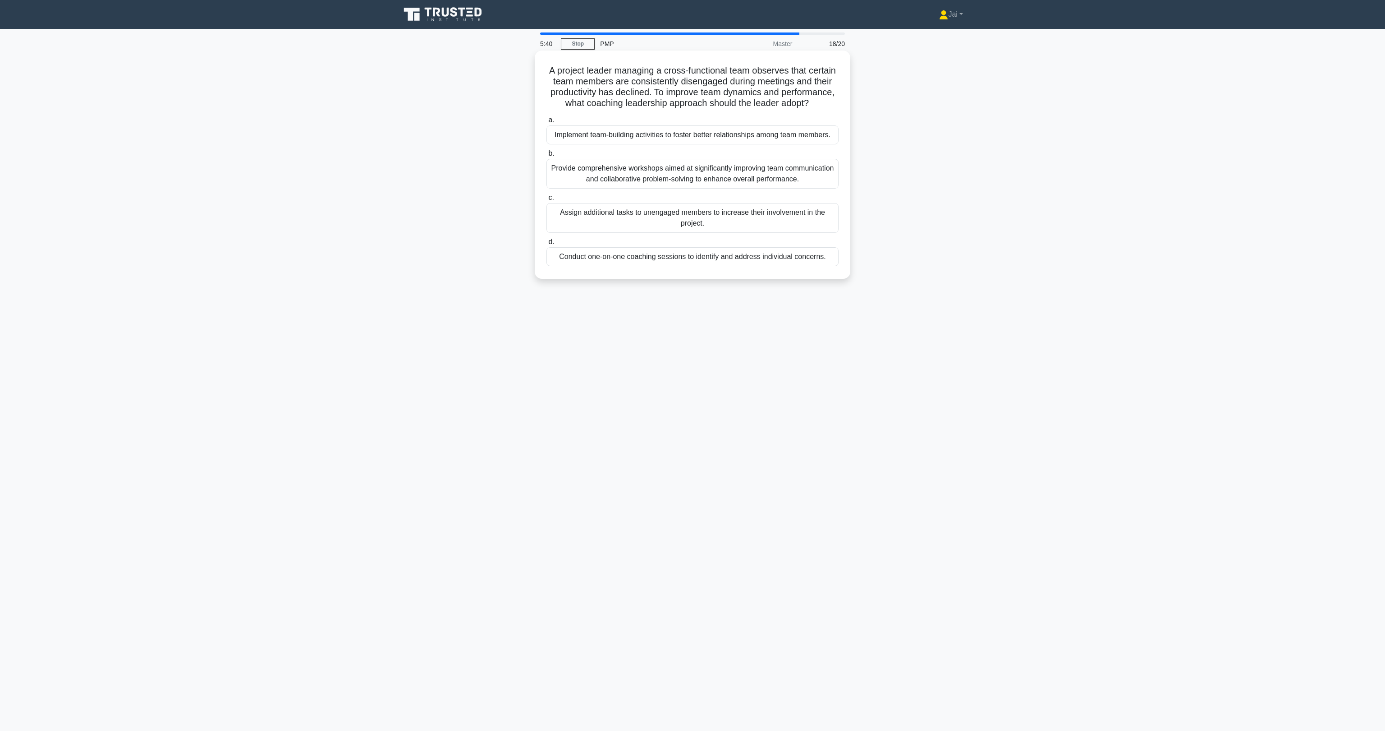
click at [631, 188] on div "Provide comprehensive workshops aimed at significantly improving team communica…" at bounding box center [693, 174] width 292 height 30
click at [547, 156] on input "b. Provide comprehensive workshops aimed at significantly improving team commun…" at bounding box center [547, 154] width 0 height 6
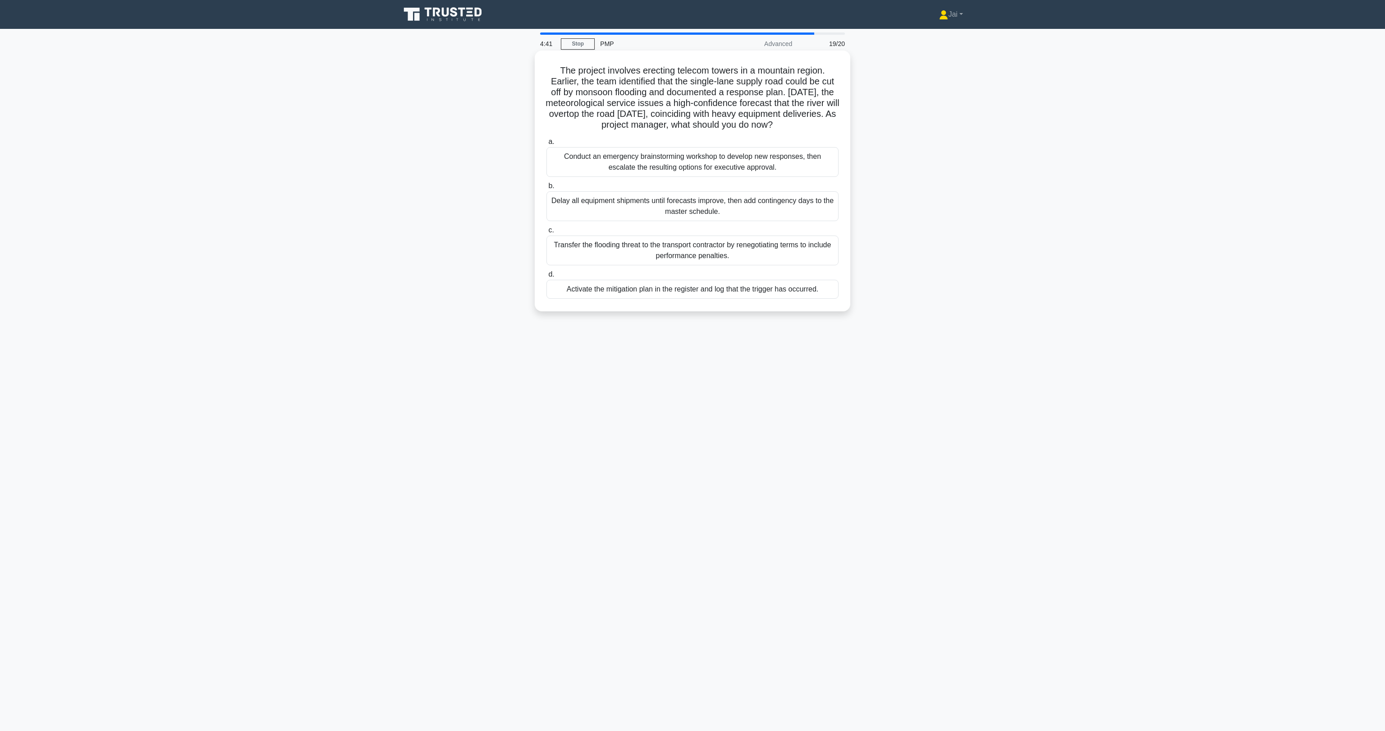
click at [616, 294] on div "Activate the mitigation plan in the register and log that the trigger has occur…" at bounding box center [693, 289] width 292 height 19
click at [547, 277] on input "d. Activate the mitigation plan in the register and log that the trigger has oc…" at bounding box center [547, 274] width 0 height 6
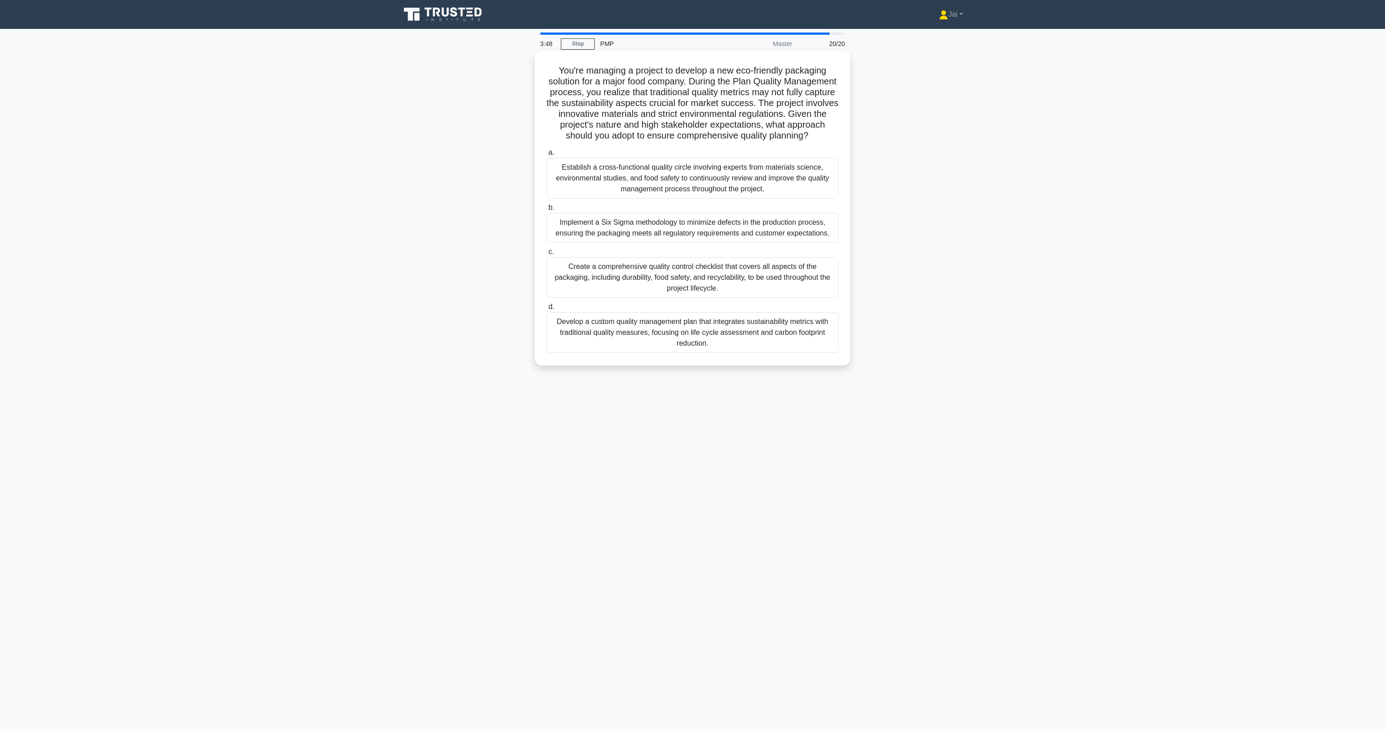
click at [604, 191] on div "Establish a cross-functional quality circle involving experts from materials sc…" at bounding box center [693, 178] width 292 height 41
click at [547, 156] on input "a. Establish a cross-functional quality circle involving experts from materials…" at bounding box center [547, 153] width 0 height 6
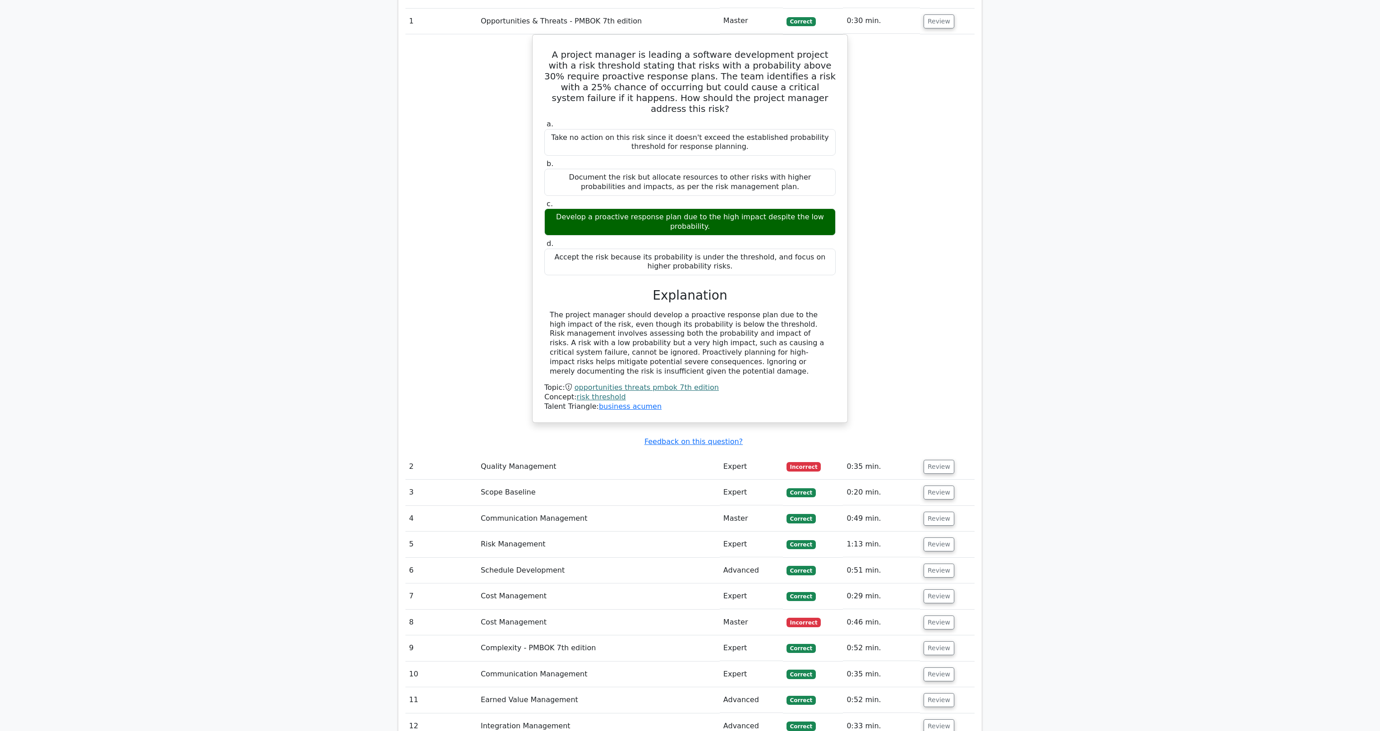
scroll to position [758, 0]
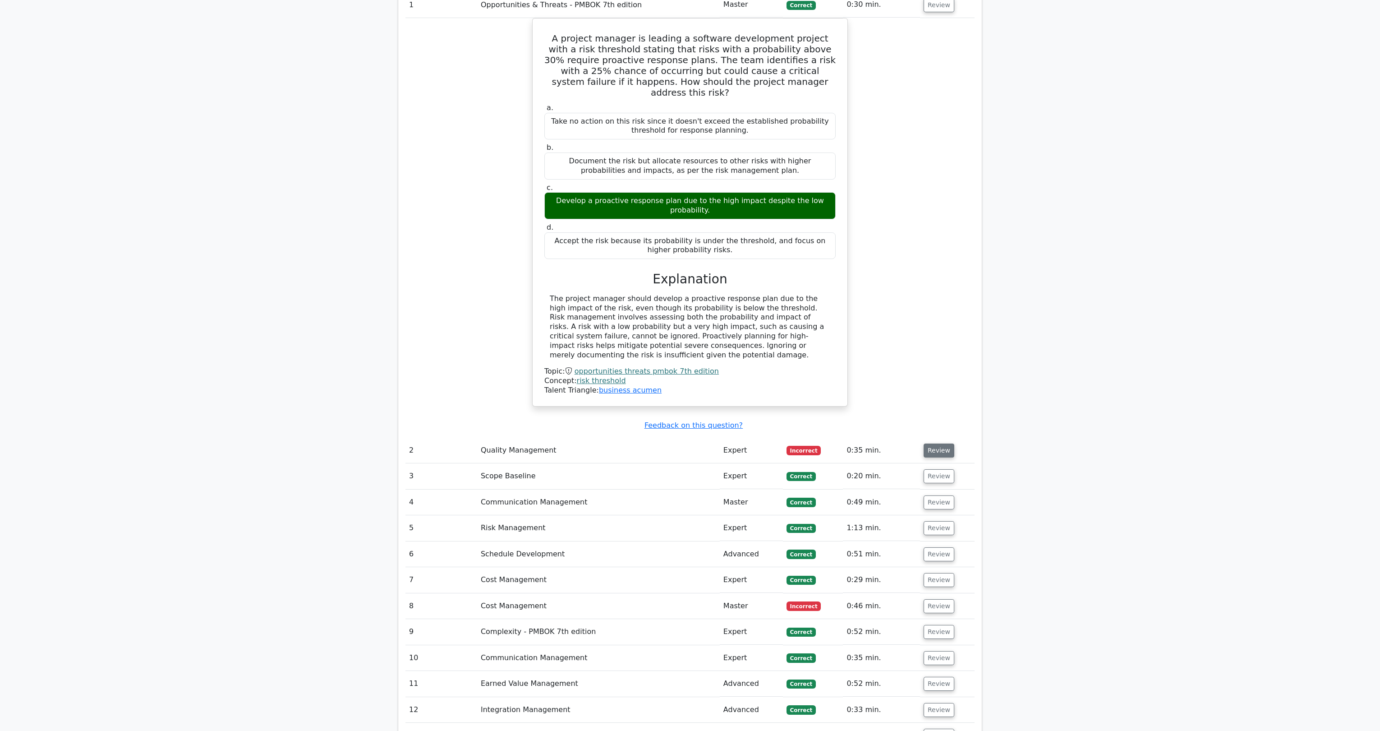
click at [936, 443] on button "Review" at bounding box center [939, 450] width 31 height 14
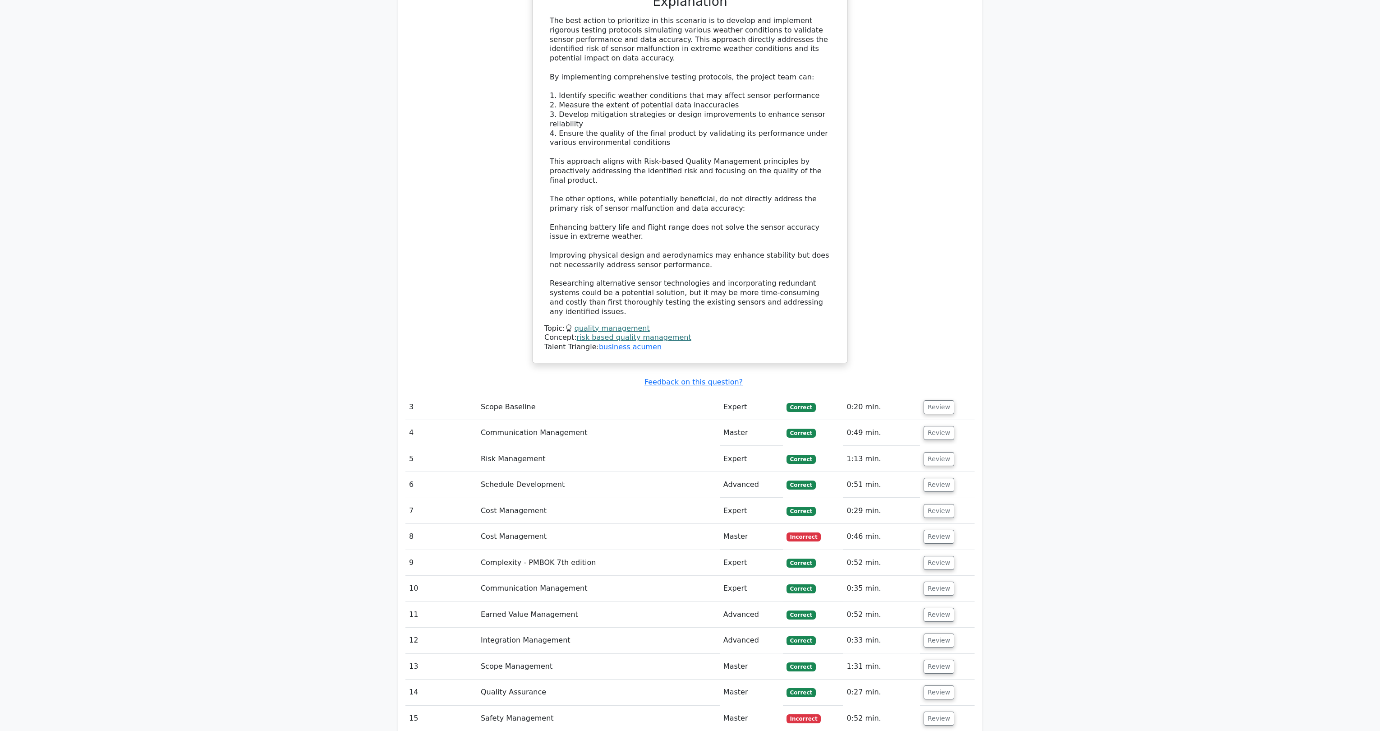
scroll to position [1551, 0]
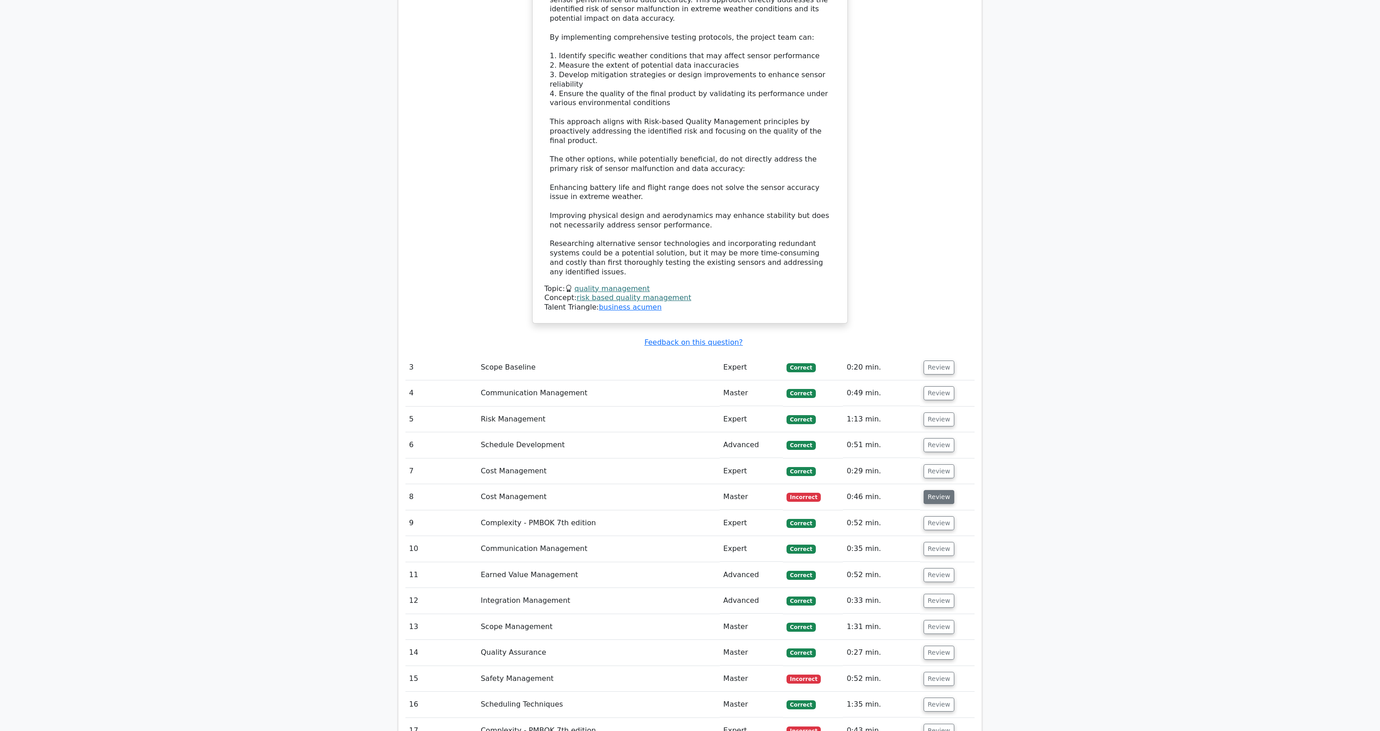
click at [936, 490] on button "Review" at bounding box center [939, 497] width 31 height 14
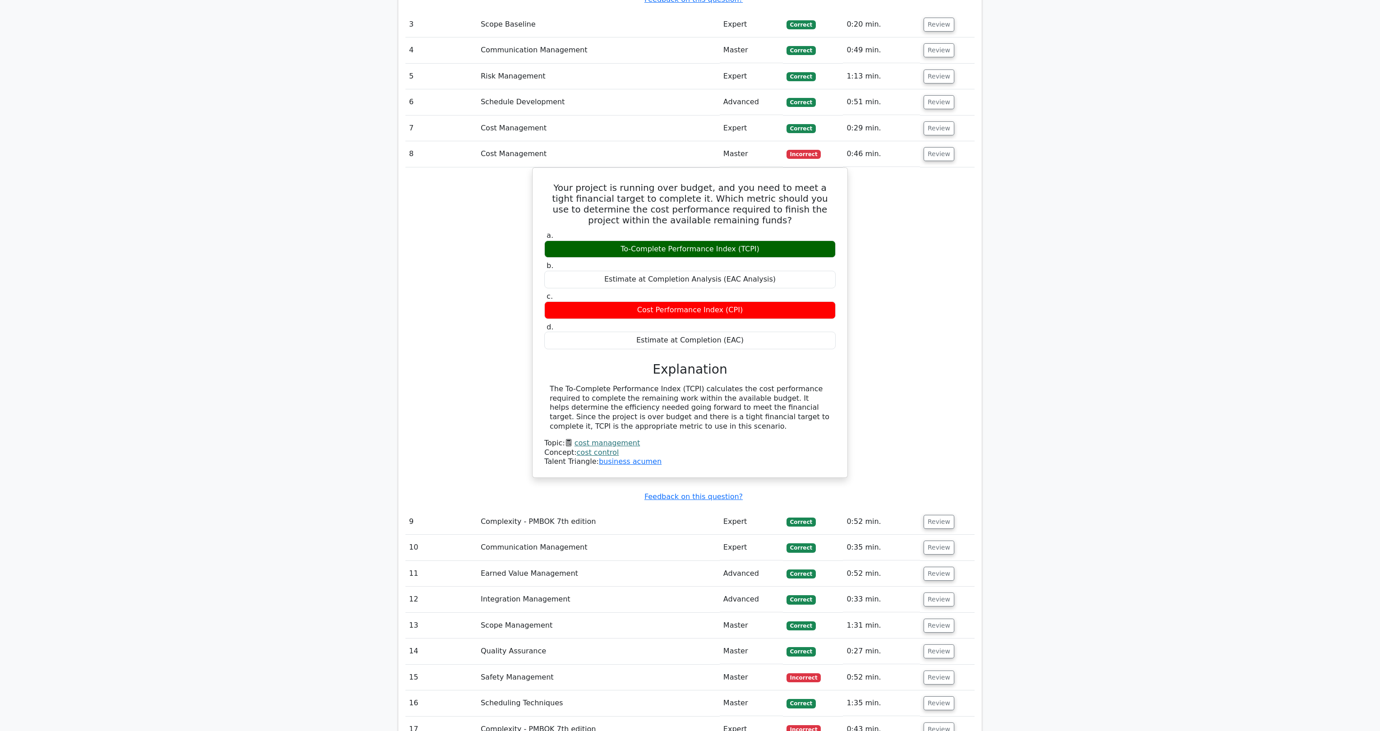
scroll to position [2020, 0]
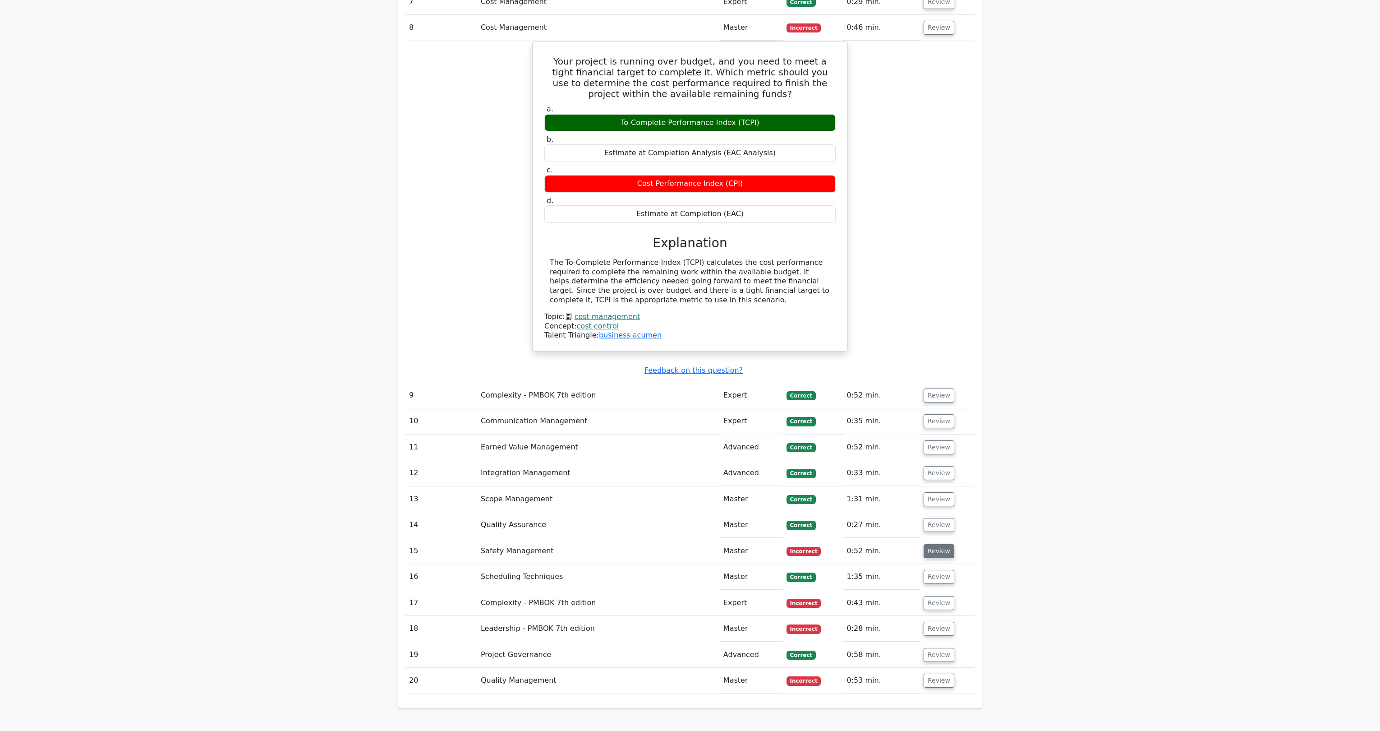
click at [939, 544] on button "Review" at bounding box center [939, 551] width 31 height 14
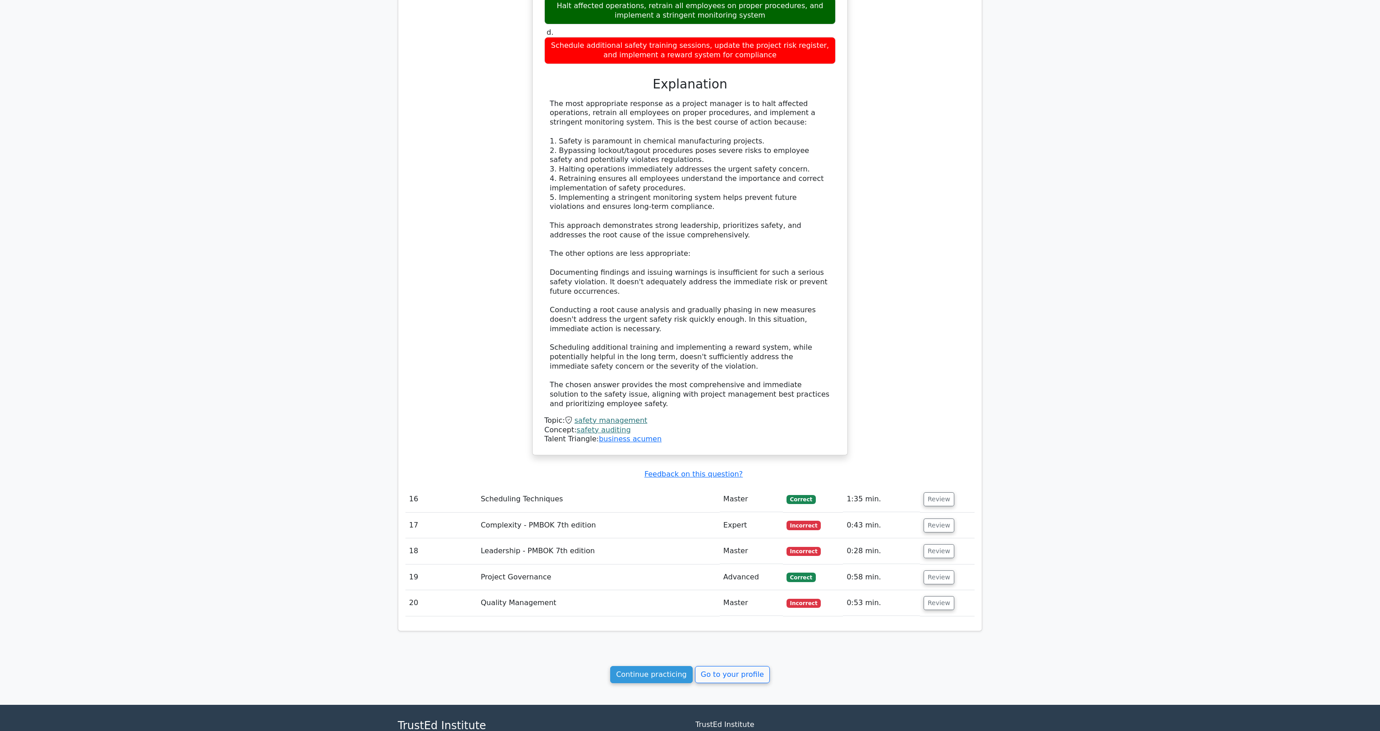
scroll to position [2740, 0]
click at [929, 518] on button "Review" at bounding box center [939, 525] width 31 height 14
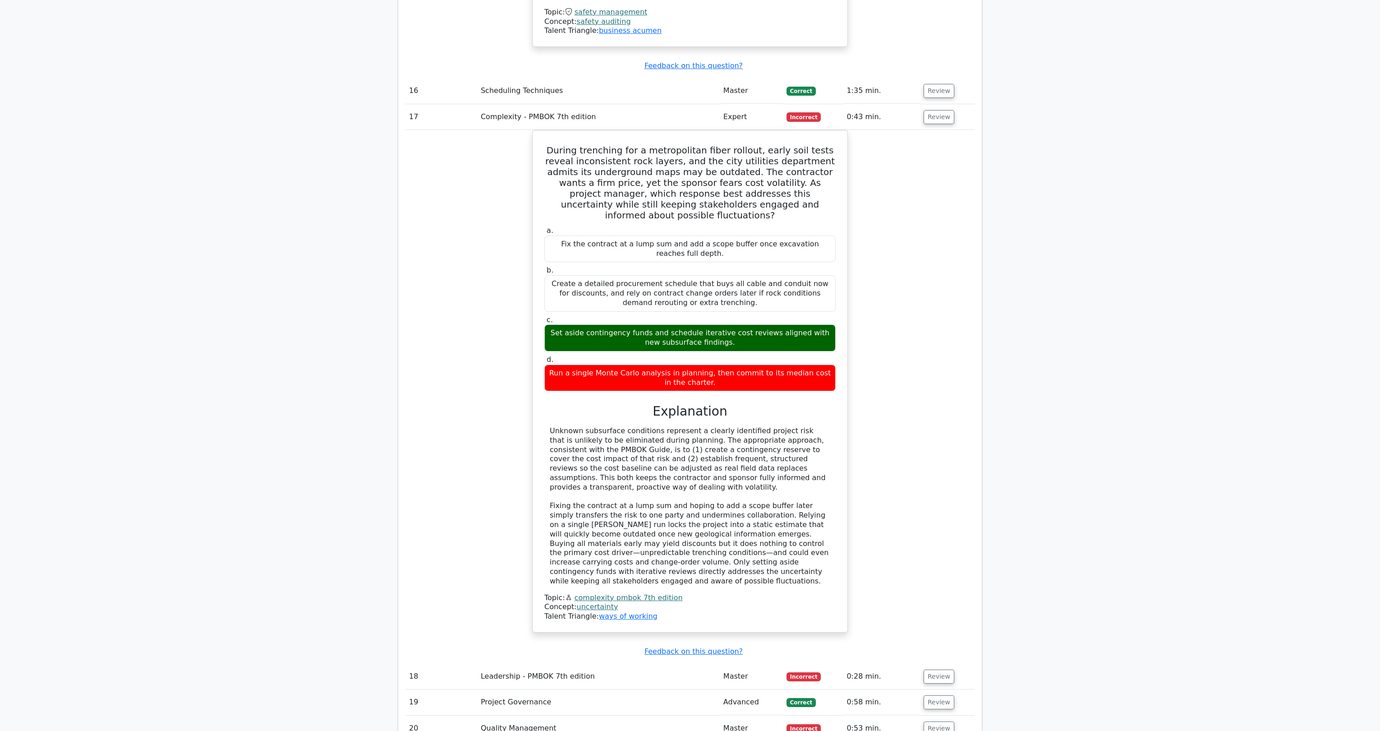
scroll to position [3243, 0]
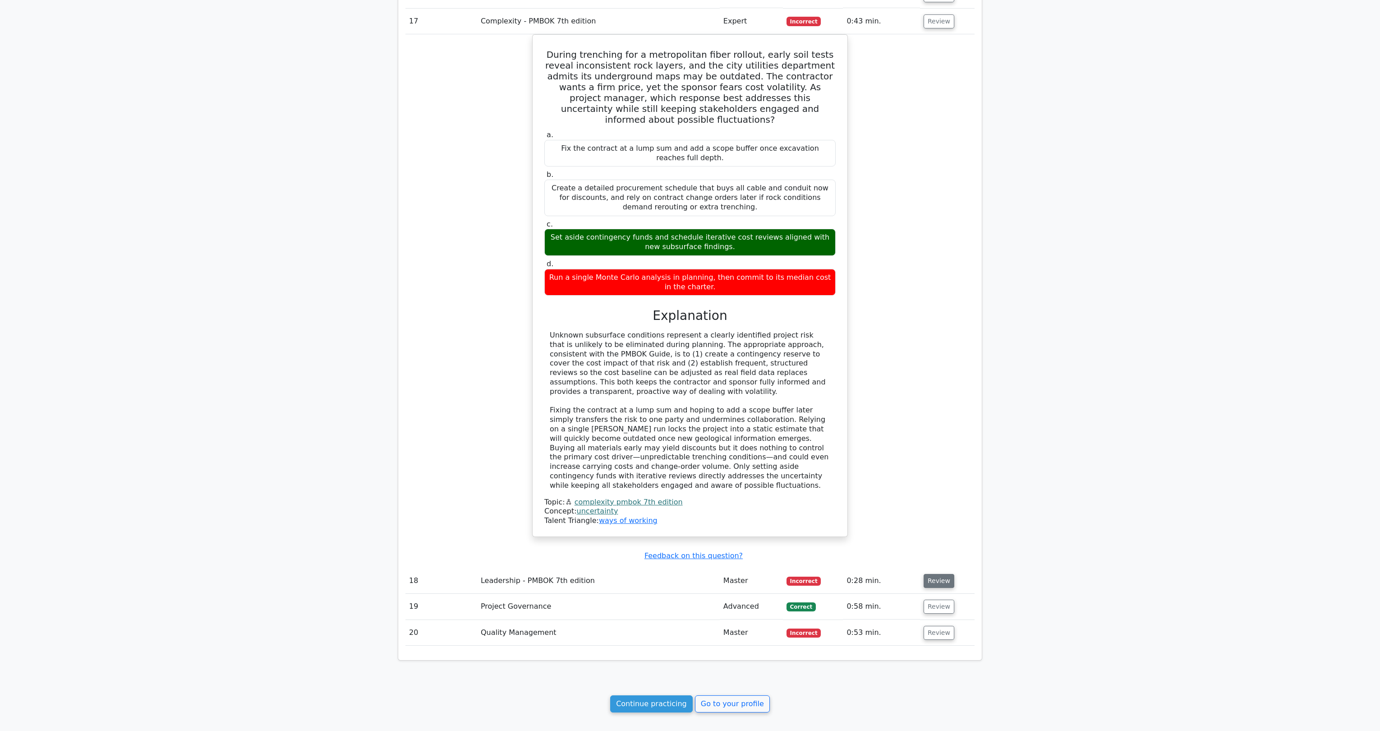
click at [932, 574] on button "Review" at bounding box center [939, 581] width 31 height 14
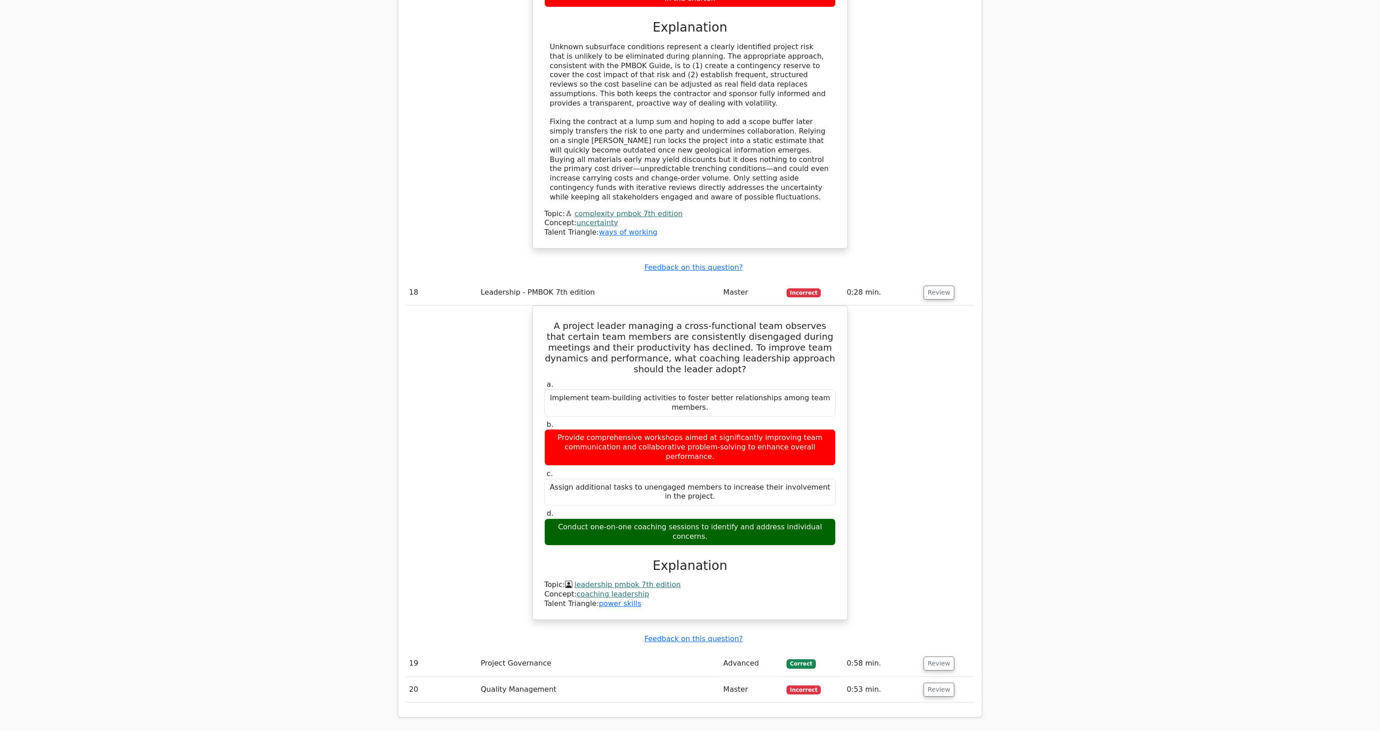
scroll to position [3532, 0]
click at [937, 682] on button "Review" at bounding box center [939, 689] width 31 height 14
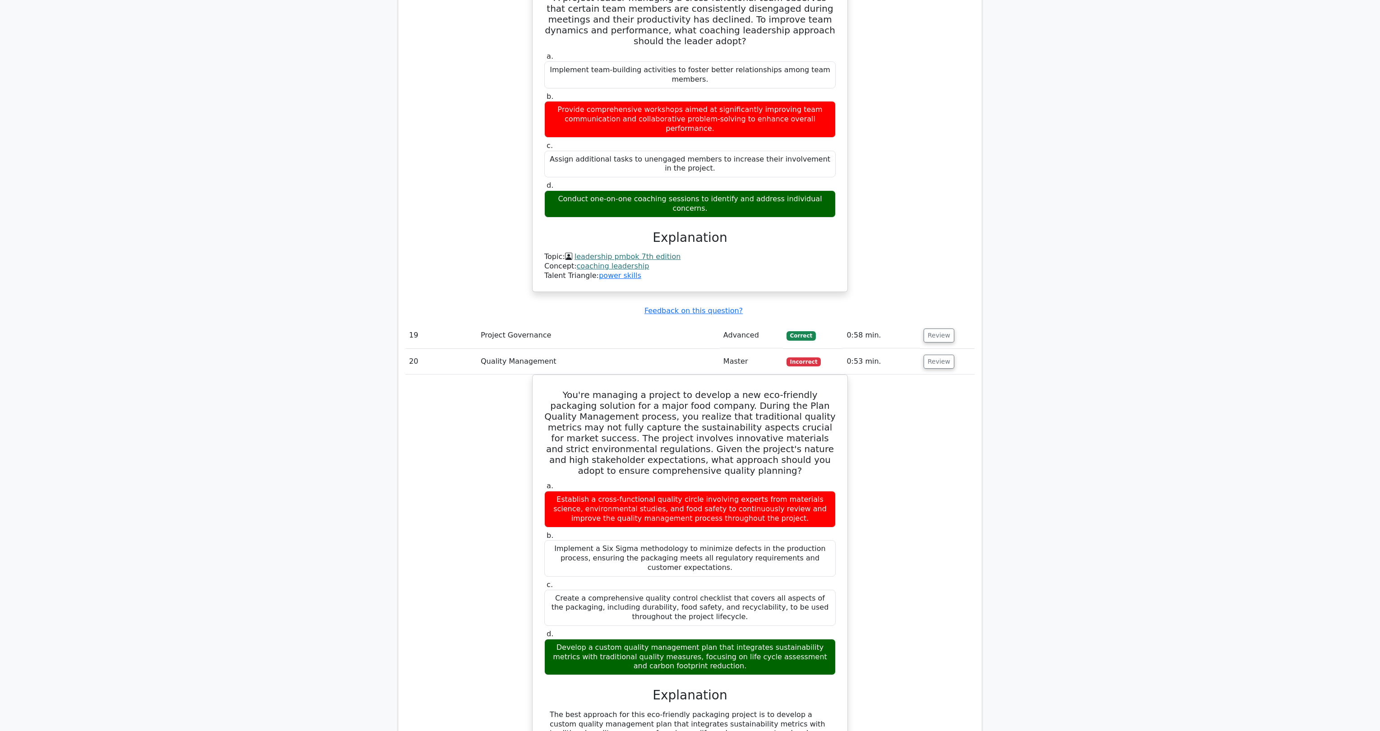
scroll to position [3857, 0]
